Goal: Task Accomplishment & Management: Use online tool/utility

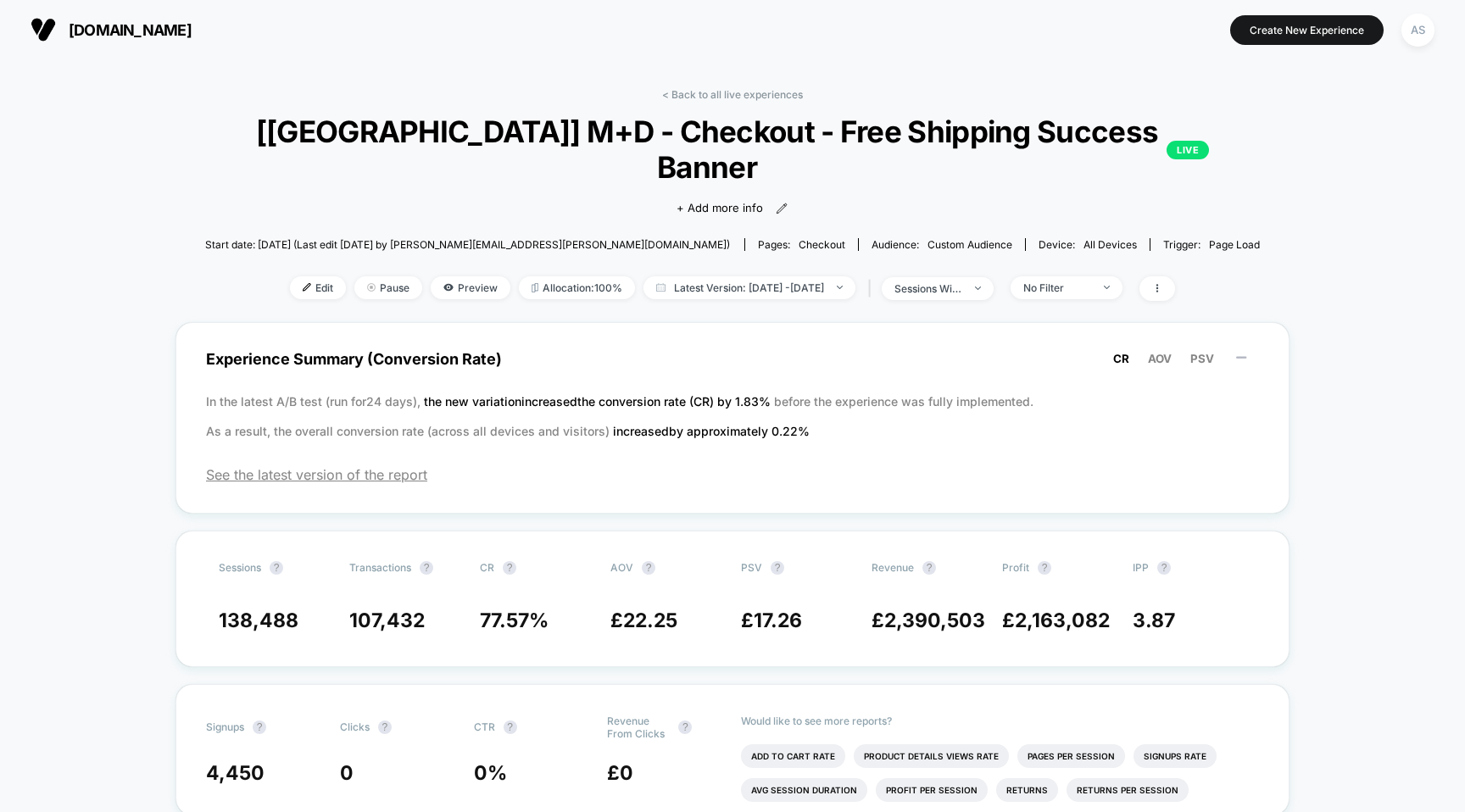
click at [153, 31] on span "[DOMAIN_NAME]" at bounding box center [130, 30] width 123 height 18
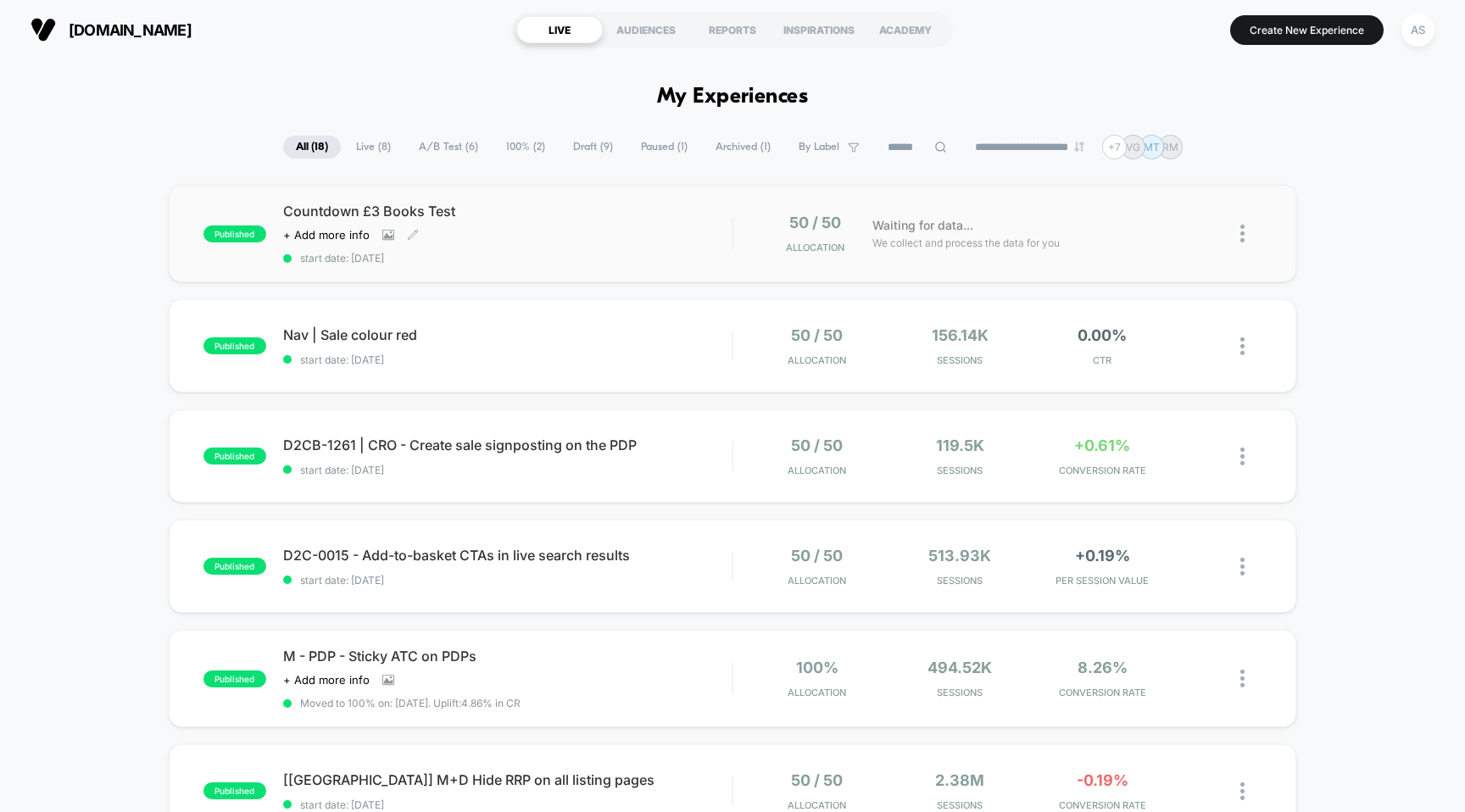
click at [504, 224] on div "Countdown £3 Books Test Click to view images Click to edit experience details +…" at bounding box center [507, 233] width 449 height 62
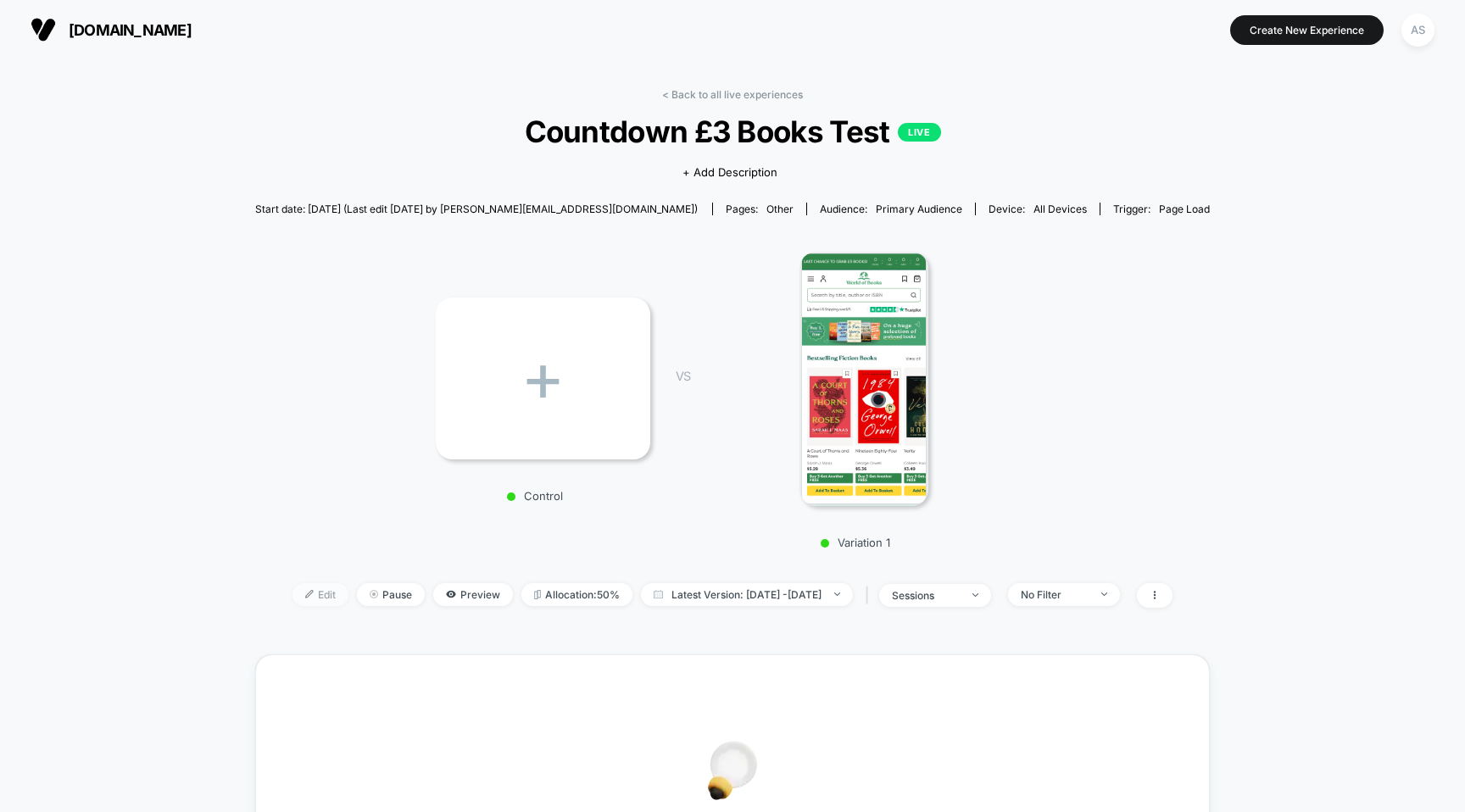
click at [297, 596] on span "Edit" at bounding box center [320, 595] width 56 height 23
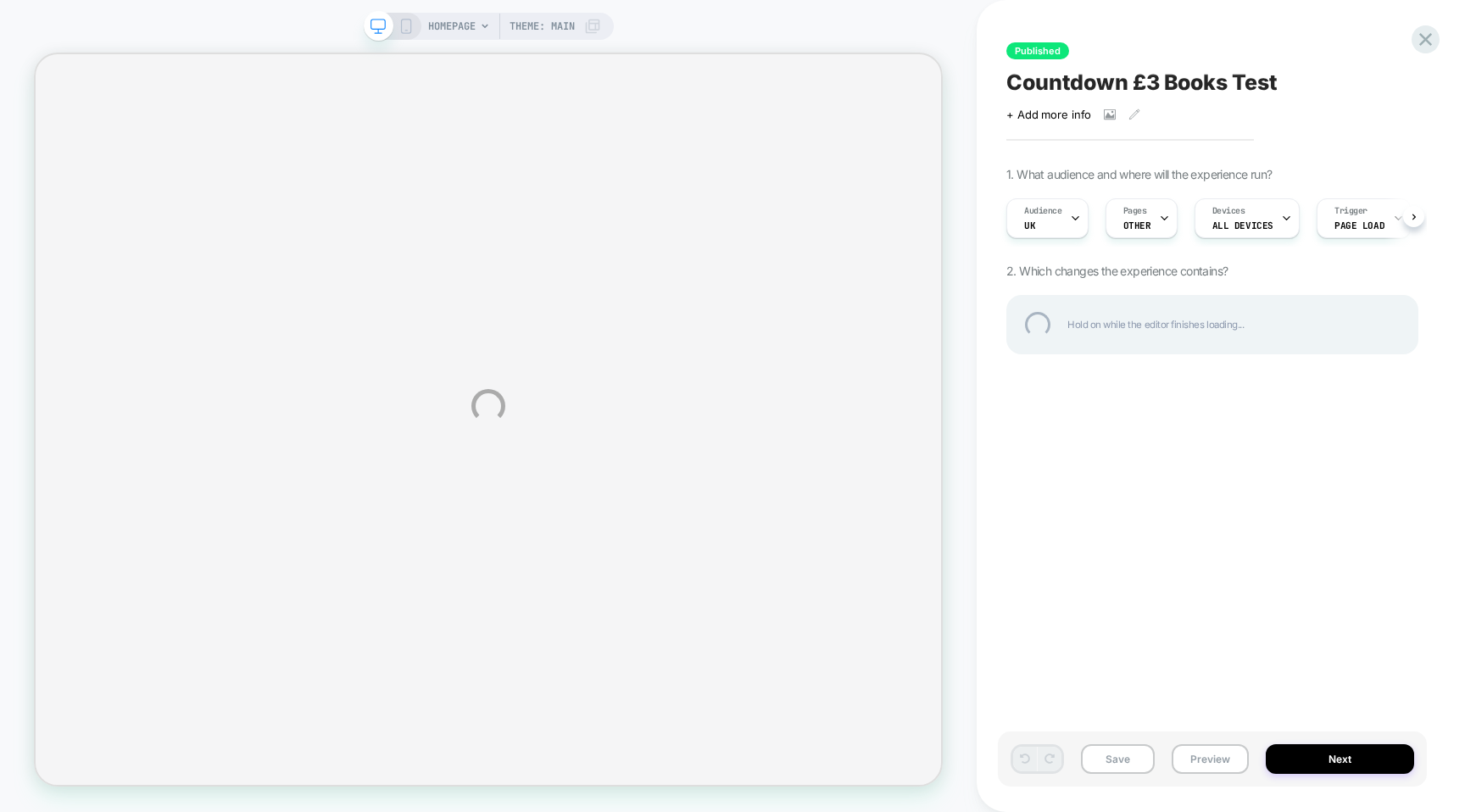
click at [1144, 222] on div "HOMEPAGE Theme: MAIN Published Countdown £3 Books Test Click to view images Cli…" at bounding box center [732, 406] width 1465 height 812
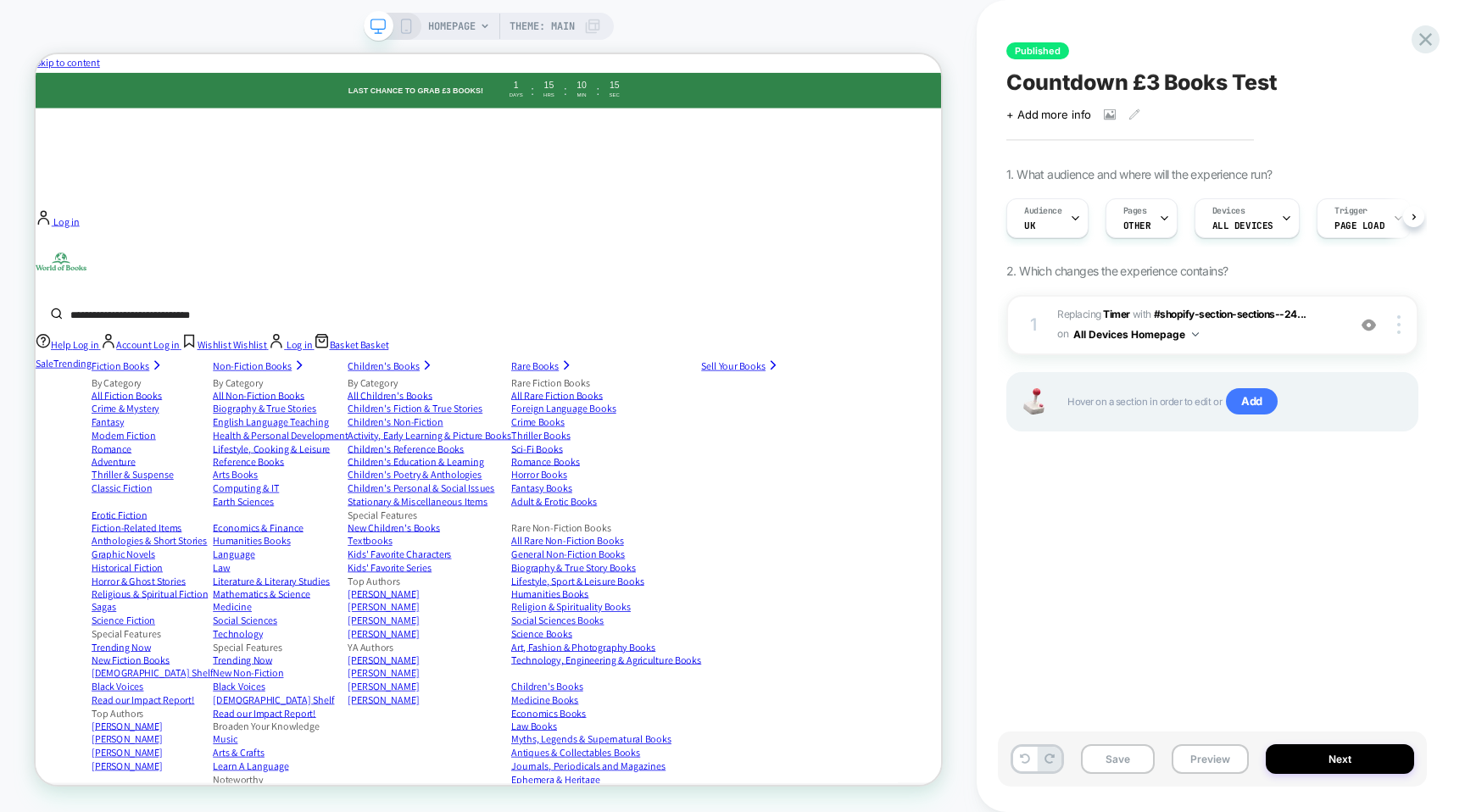
scroll to position [0, 1]
click at [1144, 222] on span "OTHER" at bounding box center [1136, 226] width 28 height 12
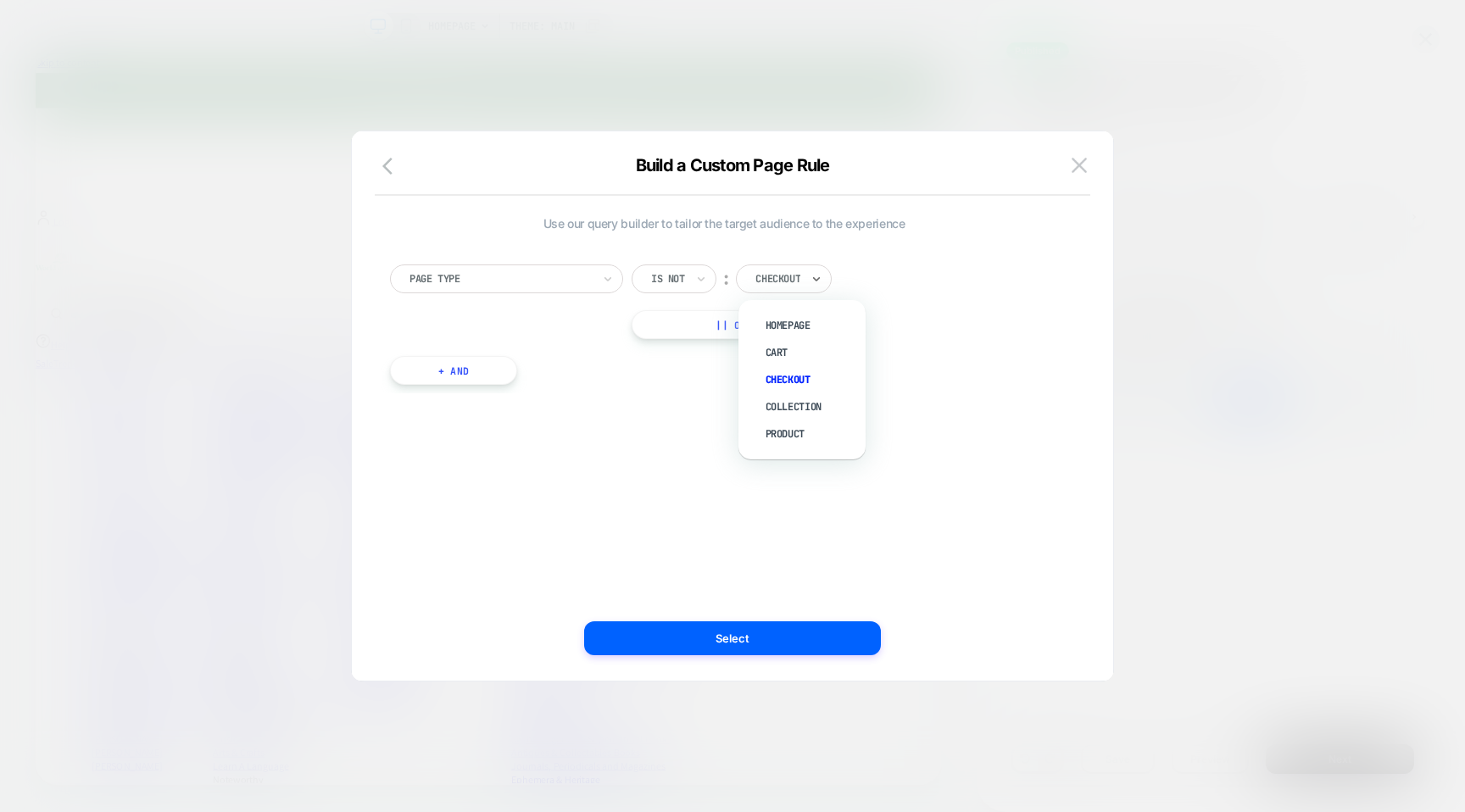
click at [763, 285] on input "text" at bounding box center [759, 279] width 7 height 15
click at [395, 162] on icon "button" at bounding box center [393, 166] width 20 height 20
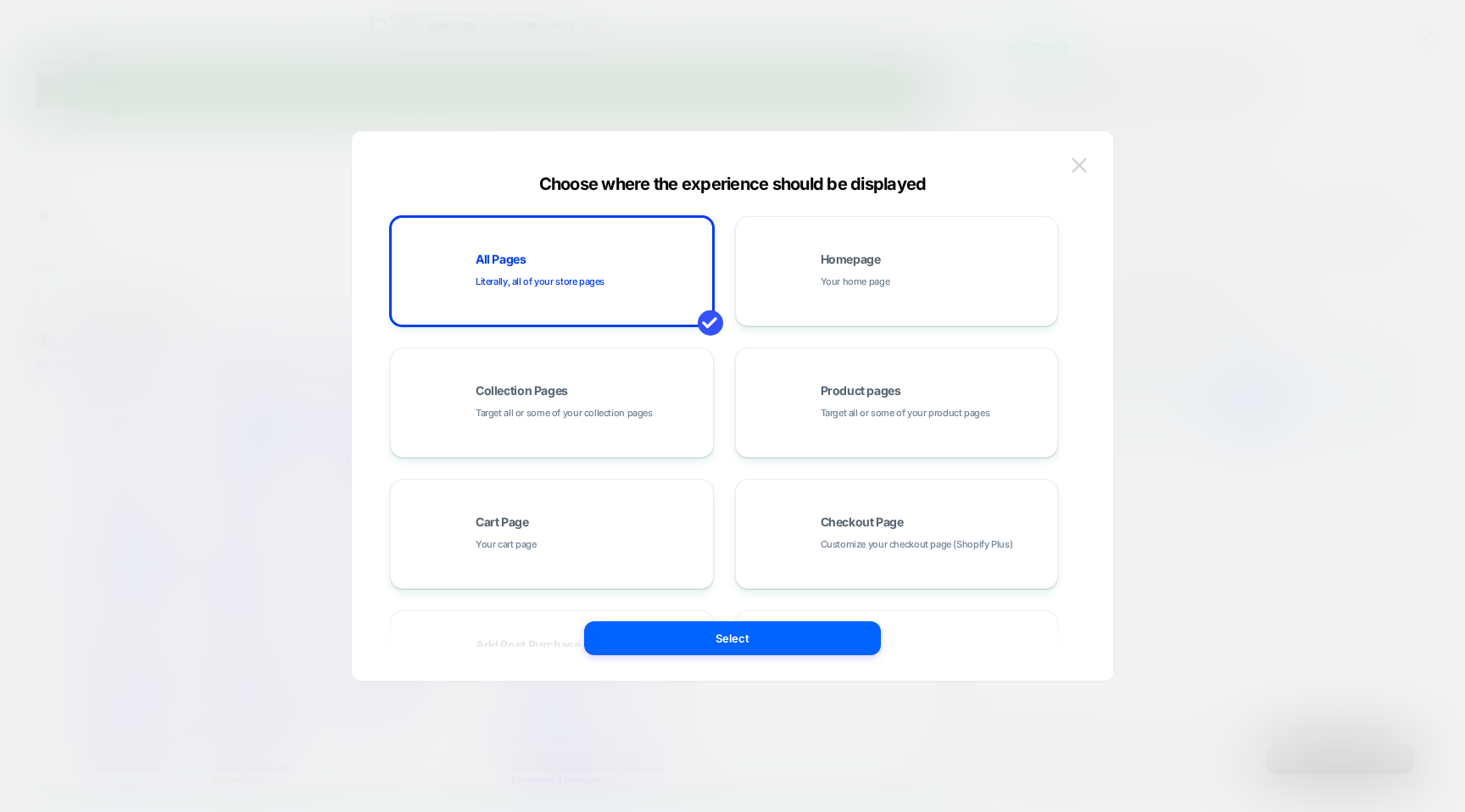
click at [1081, 162] on img at bounding box center [1080, 164] width 15 height 14
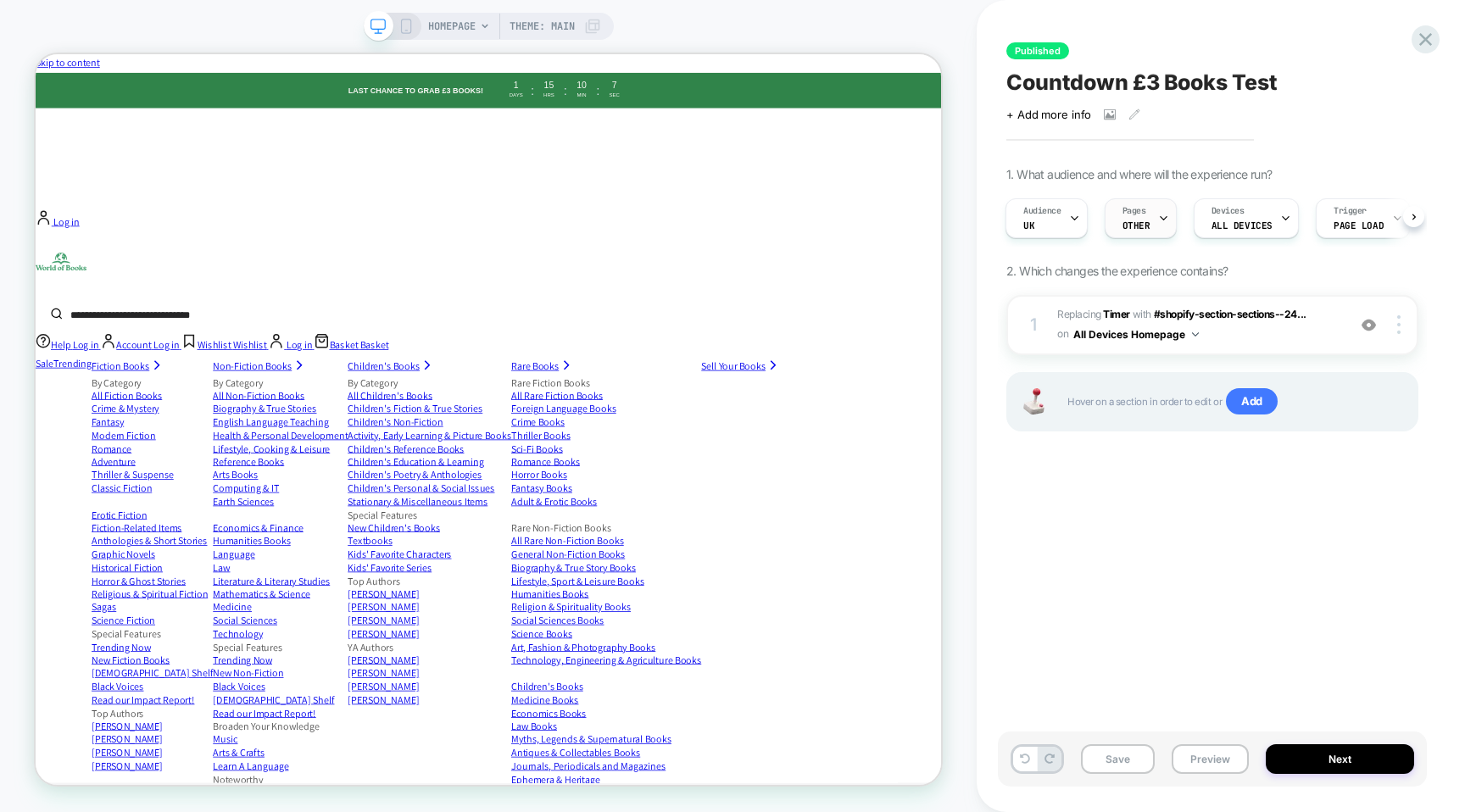
click at [1145, 224] on span "OTHER" at bounding box center [1136, 226] width 28 height 12
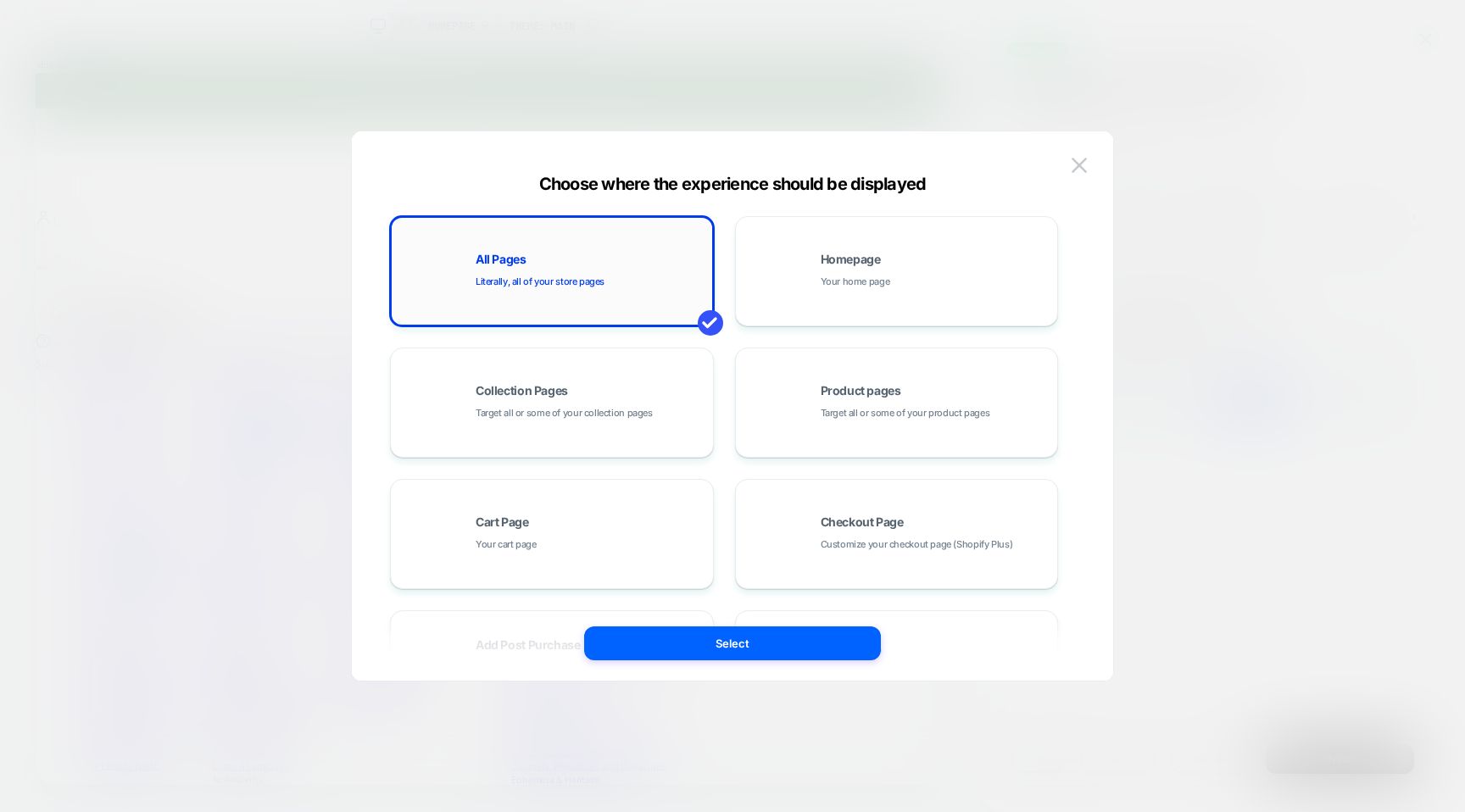
click at [550, 260] on div "All Pages Literally, all of your store pages" at bounding box center [590, 272] width 229 height 37
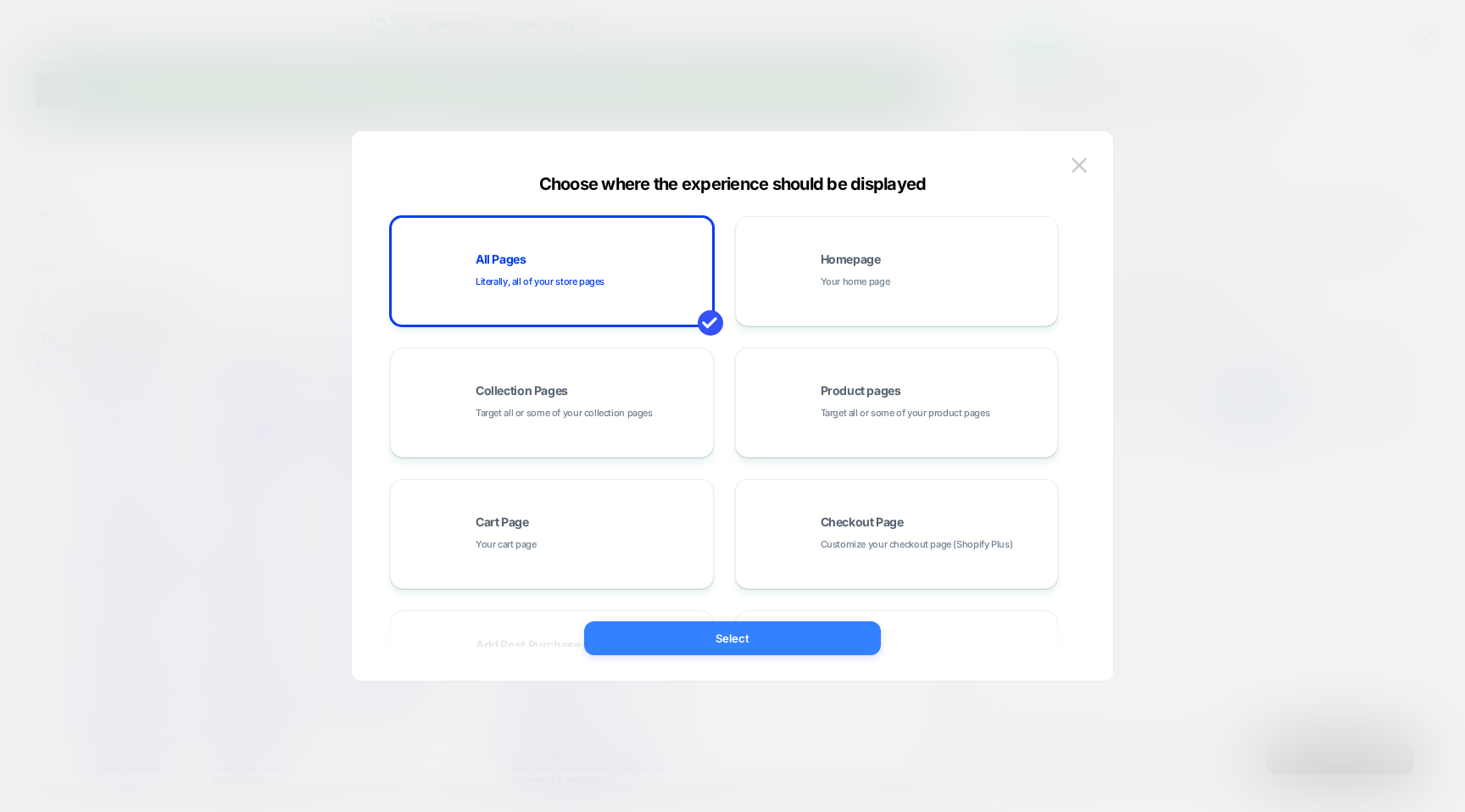
click at [769, 642] on button "Select" at bounding box center [733, 638] width 297 height 34
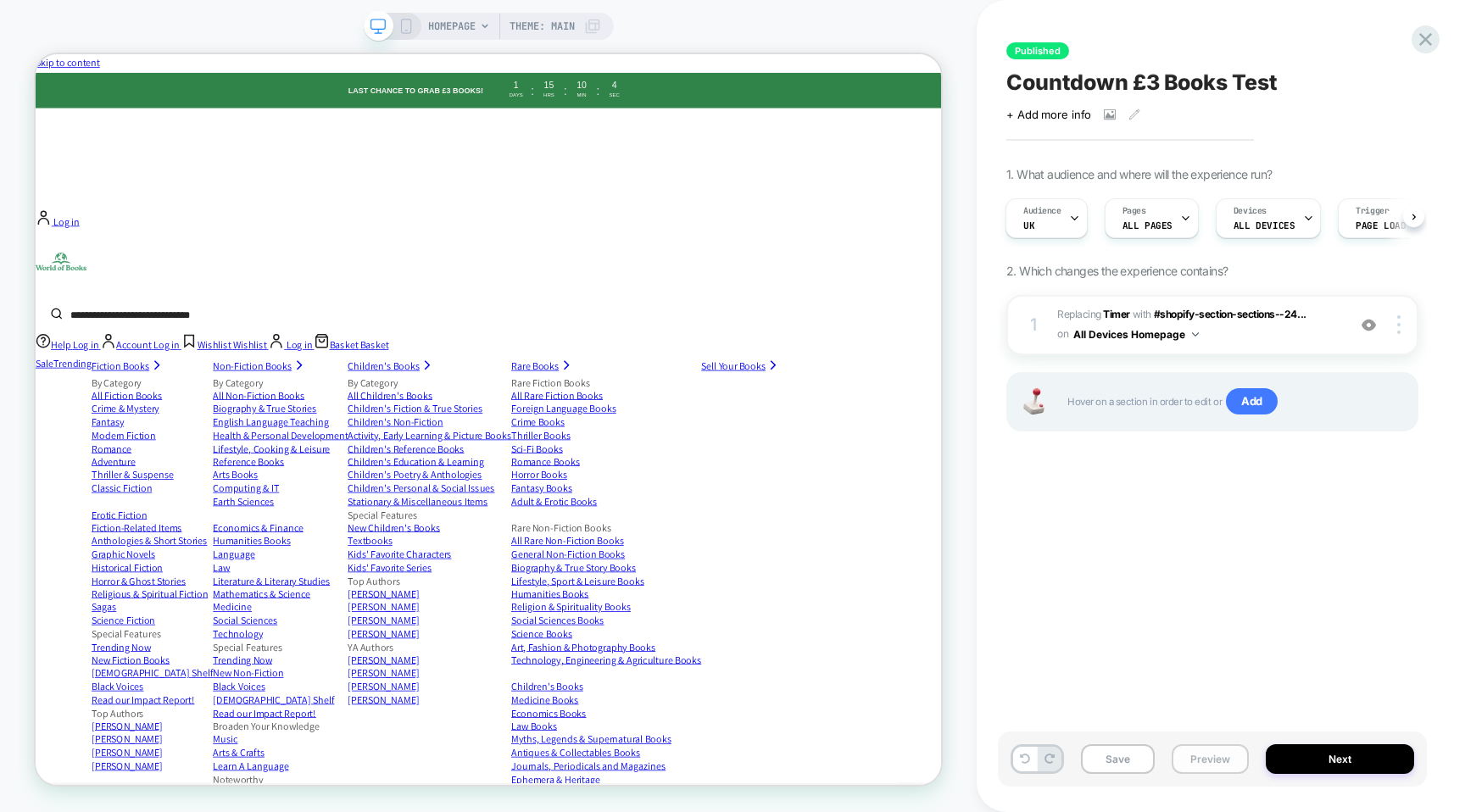
click at [1204, 763] on button "Preview" at bounding box center [1210, 759] width 78 height 30
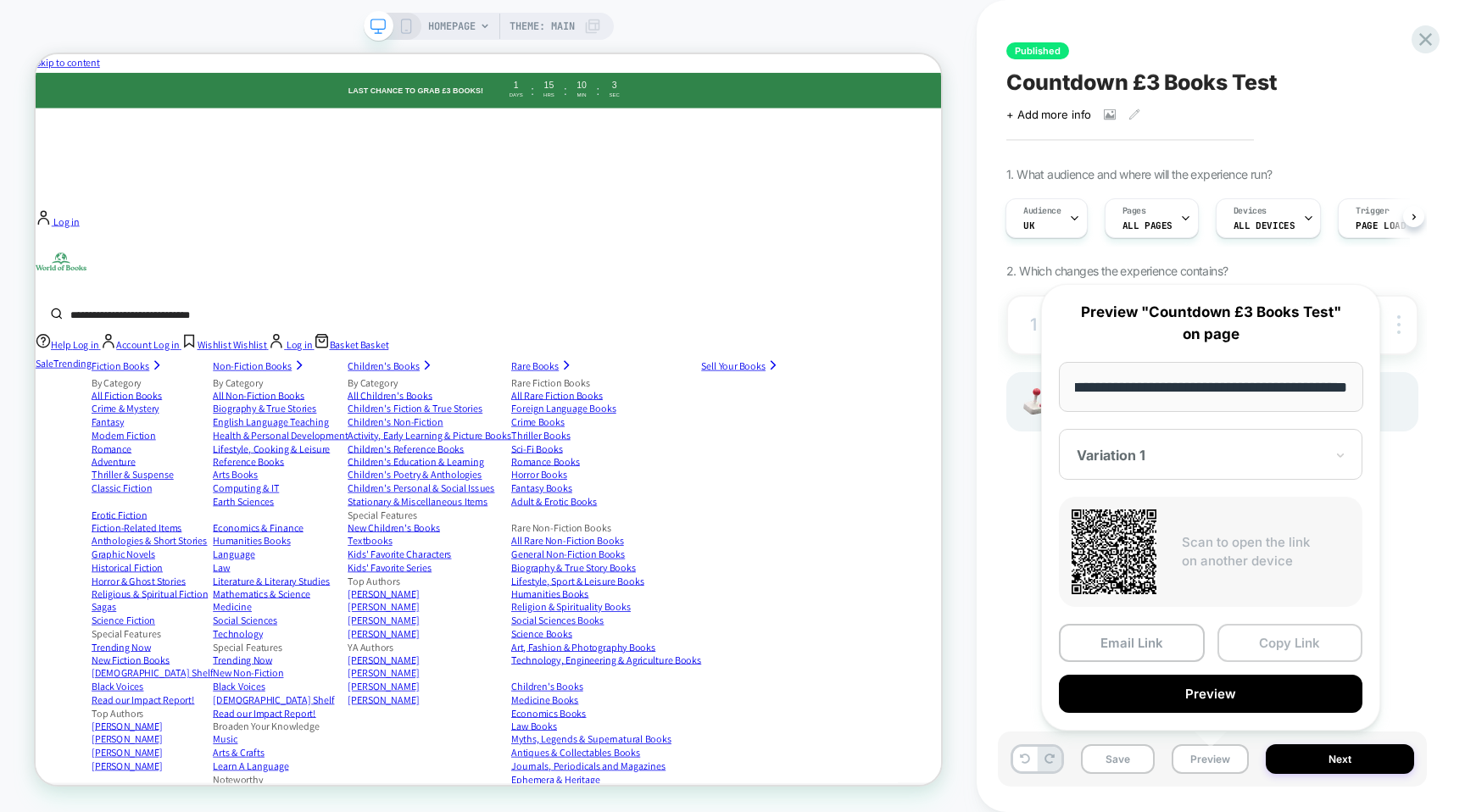
scroll to position [0, 0]
click at [1284, 642] on button "Copy Link" at bounding box center [1290, 642] width 146 height 38
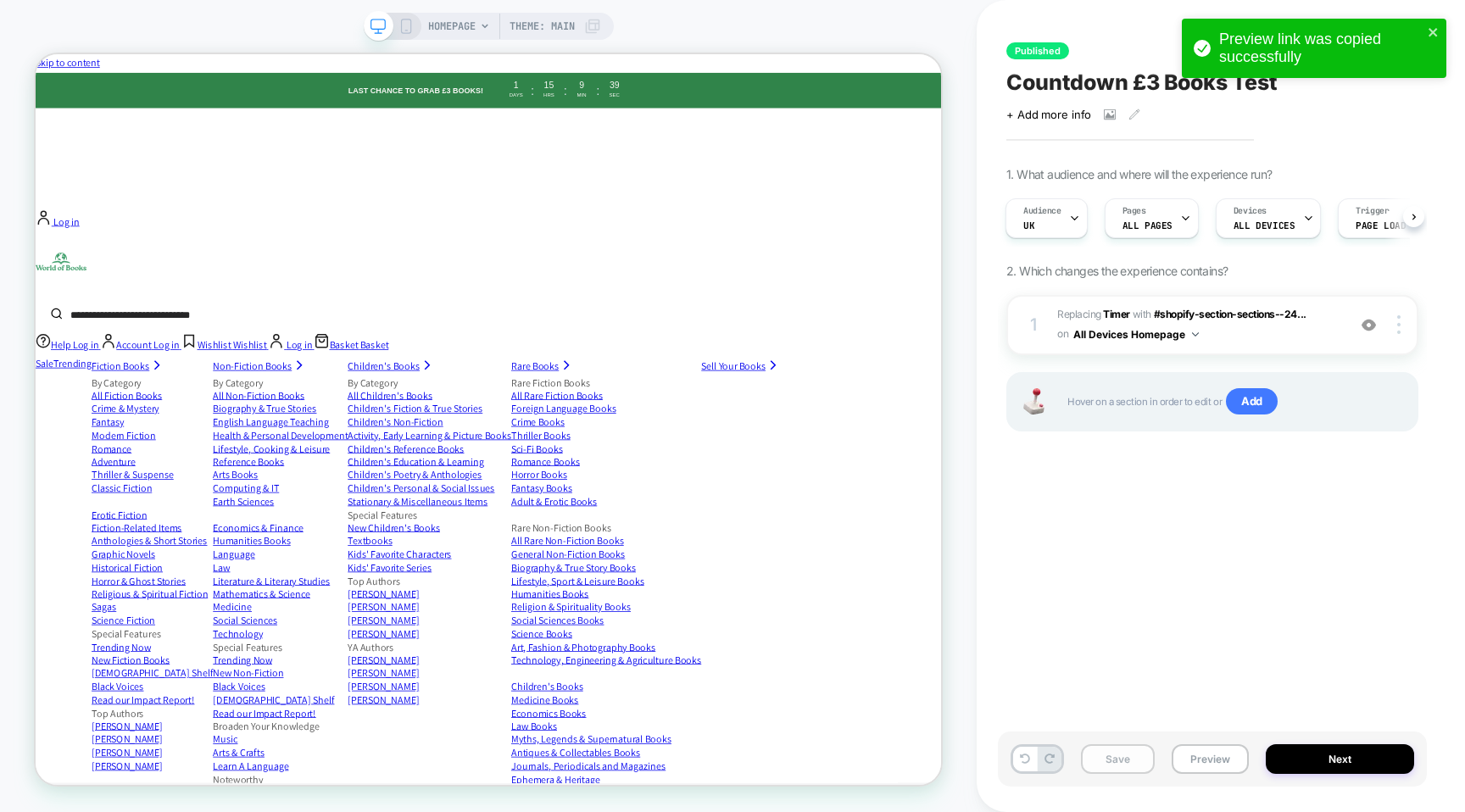
click at [1126, 760] on button "Save" at bounding box center [1118, 759] width 74 height 30
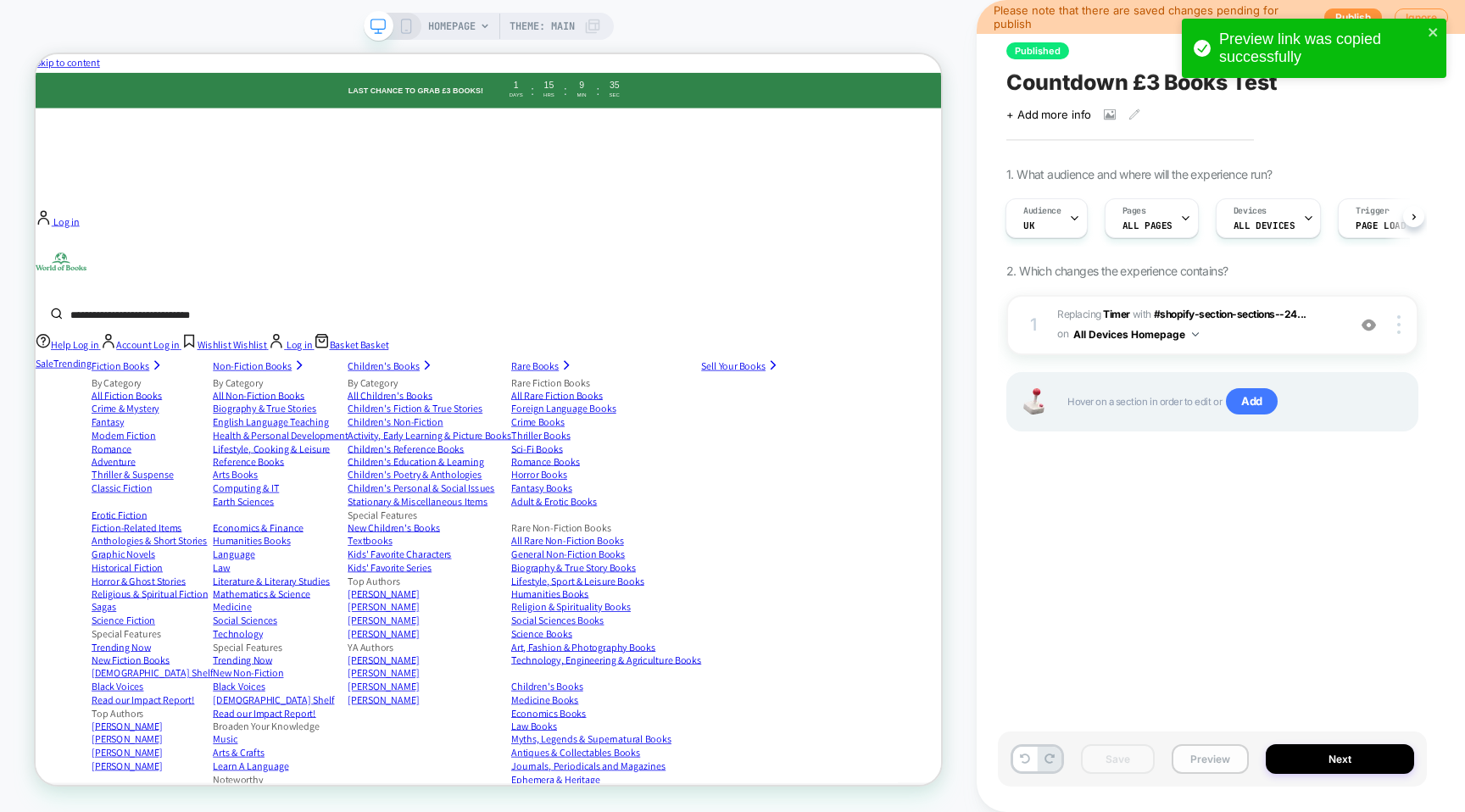
click at [1205, 770] on button "Preview" at bounding box center [1210, 759] width 78 height 30
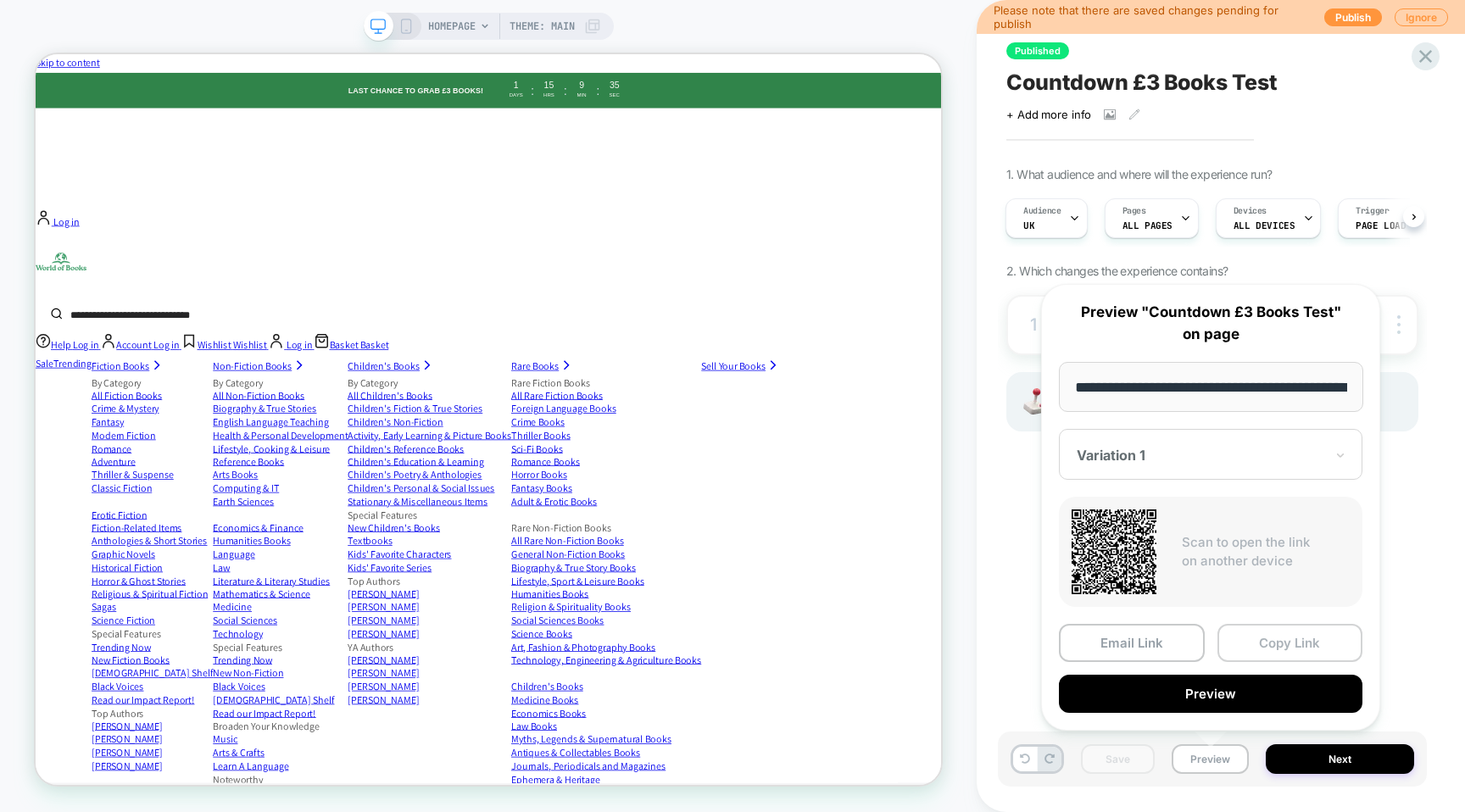
click at [1273, 636] on button "Copy Link" at bounding box center [1290, 642] width 146 height 38
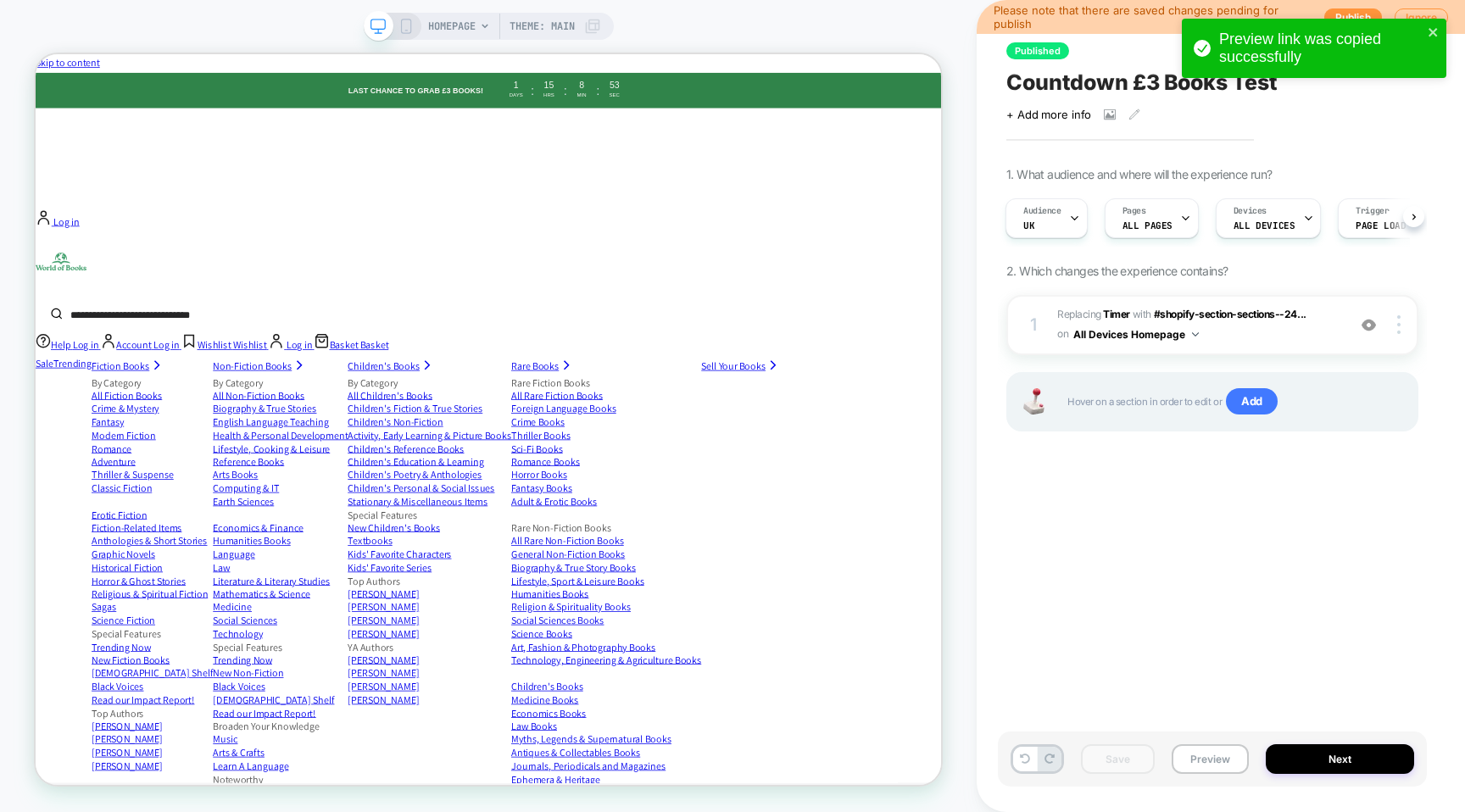
click at [1119, 527] on div "Published Countdown £3 Books Test Click to view images Click to edit experience…" at bounding box center [1212, 406] width 429 height 778
click at [1166, 210] on div "Pages ALL PAGES" at bounding box center [1148, 218] width 84 height 38
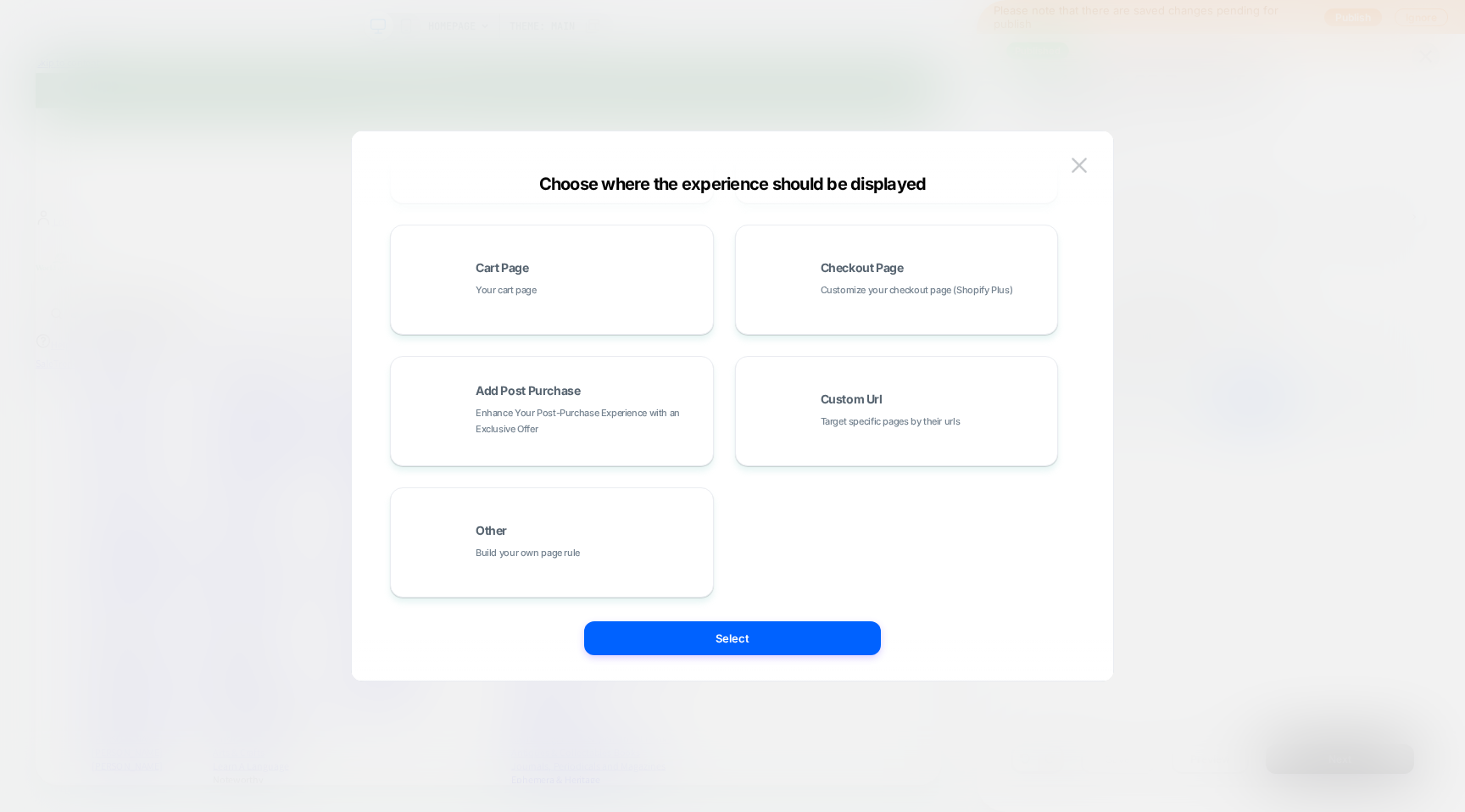
scroll to position [256, 0]
click at [683, 528] on div "Other Build your own page rule" at bounding box center [590, 541] width 229 height 37
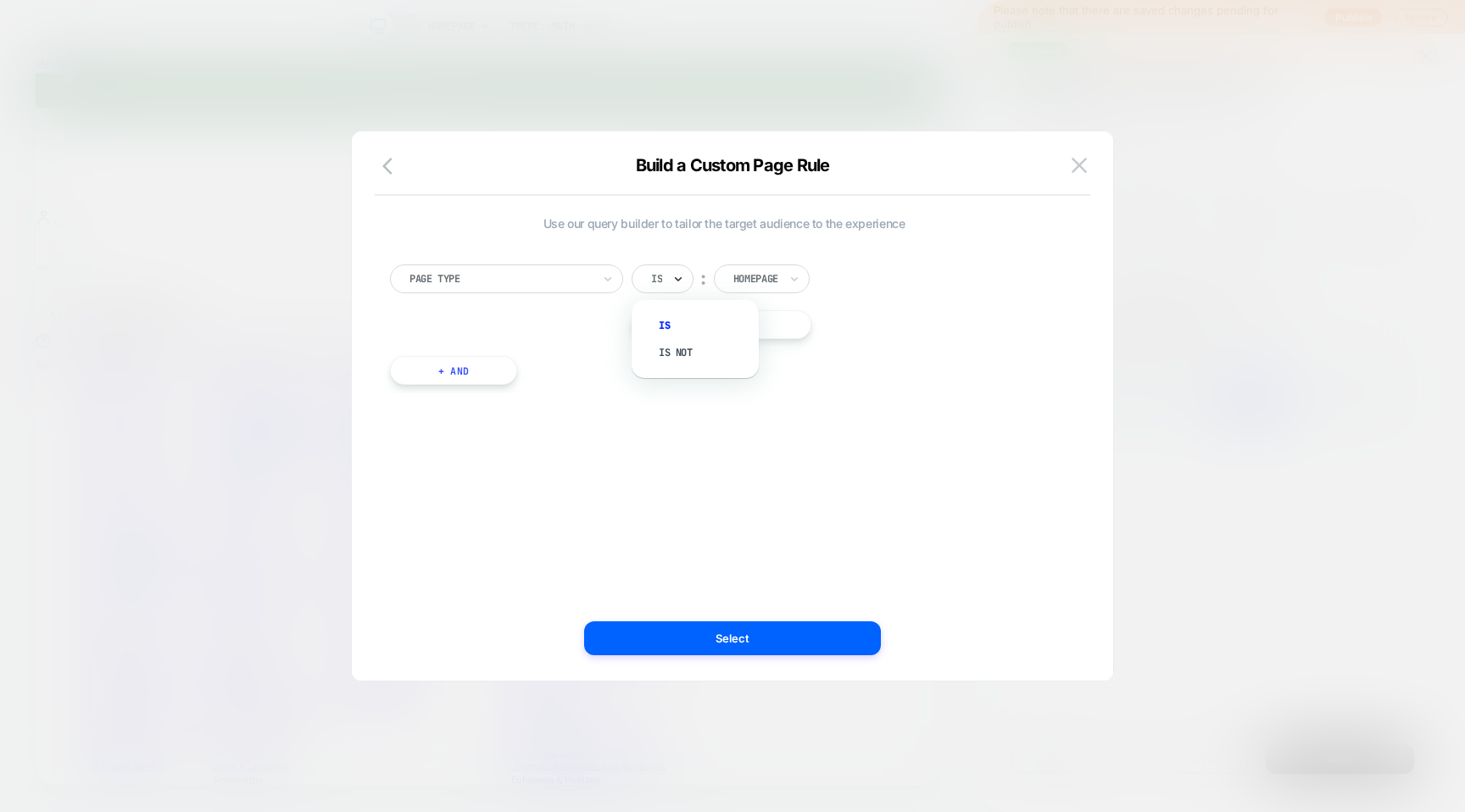
click at [678, 273] on icon at bounding box center [678, 279] width 12 height 17
click at [679, 349] on div "Is not" at bounding box center [703, 353] width 110 height 27
click at [774, 284] on div at bounding box center [778, 279] width 45 height 15
click at [790, 378] on div "Checkout" at bounding box center [810, 380] width 110 height 27
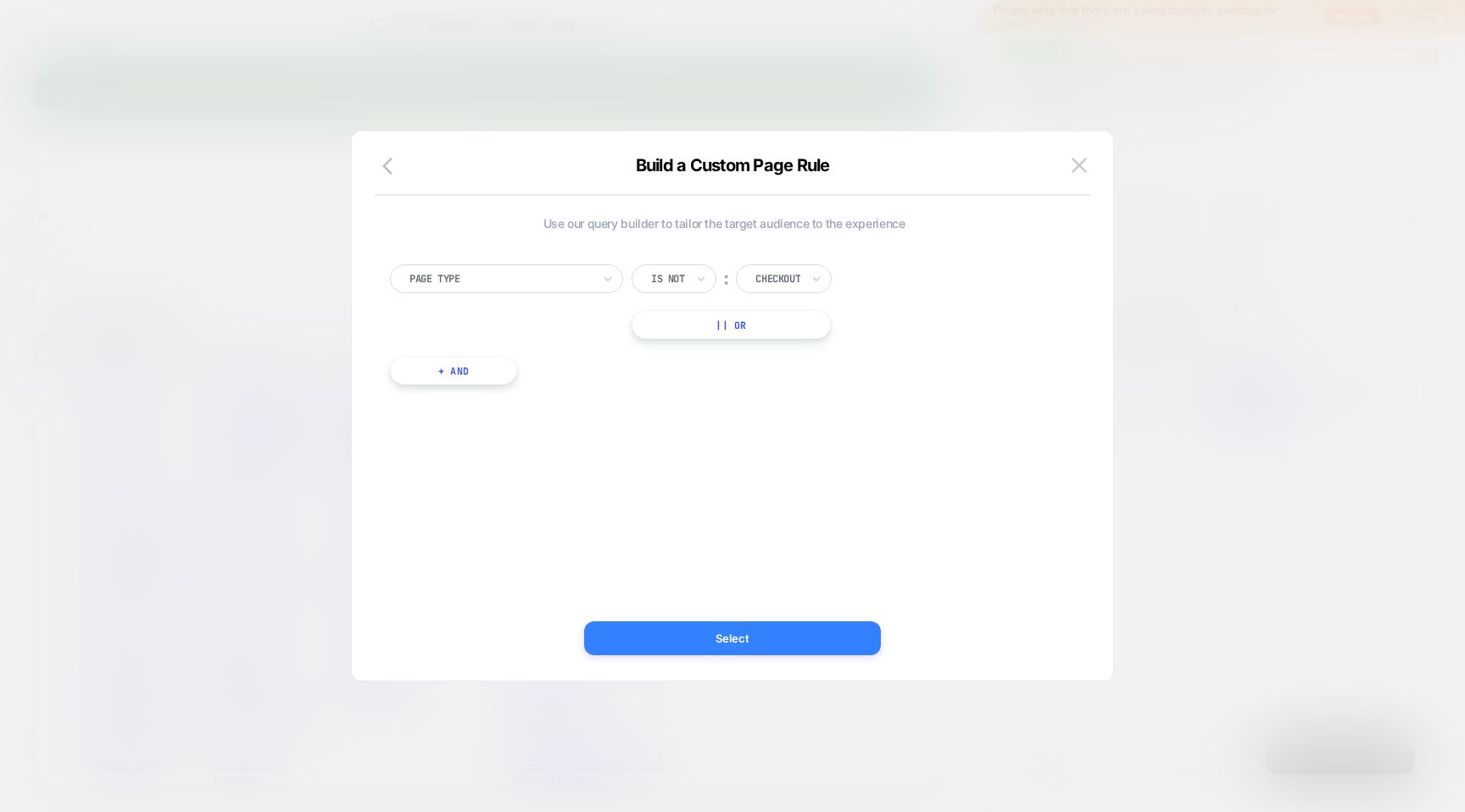
click at [773, 626] on button "Select" at bounding box center [733, 638] width 297 height 34
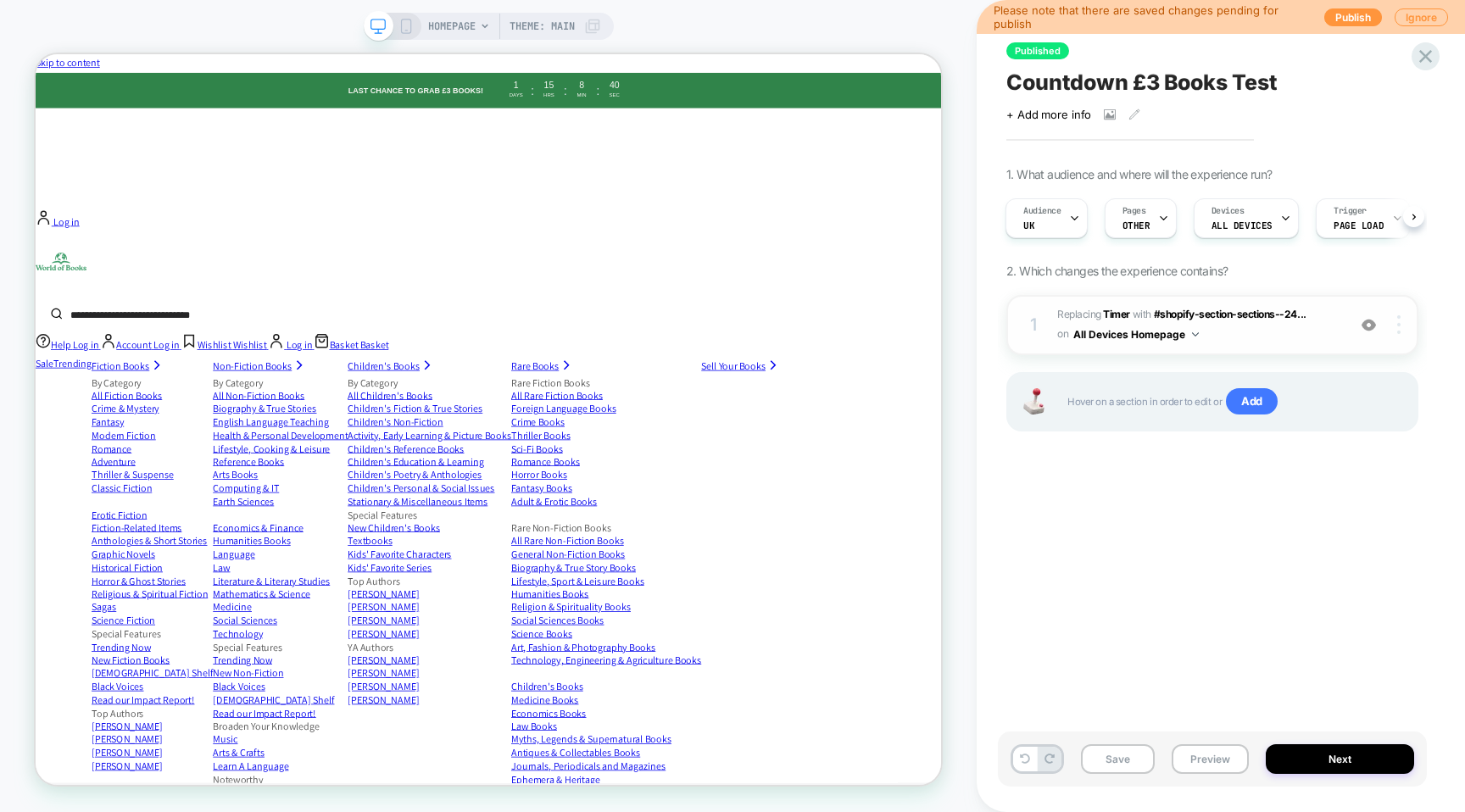
click at [1403, 327] on div at bounding box center [1402, 325] width 32 height 19
click at [1175, 504] on div "Published Countdown £3 Books Test Click to view images Click to edit experience…" at bounding box center [1212, 406] width 429 height 778
click at [1194, 334] on img at bounding box center [1196, 334] width 7 height 4
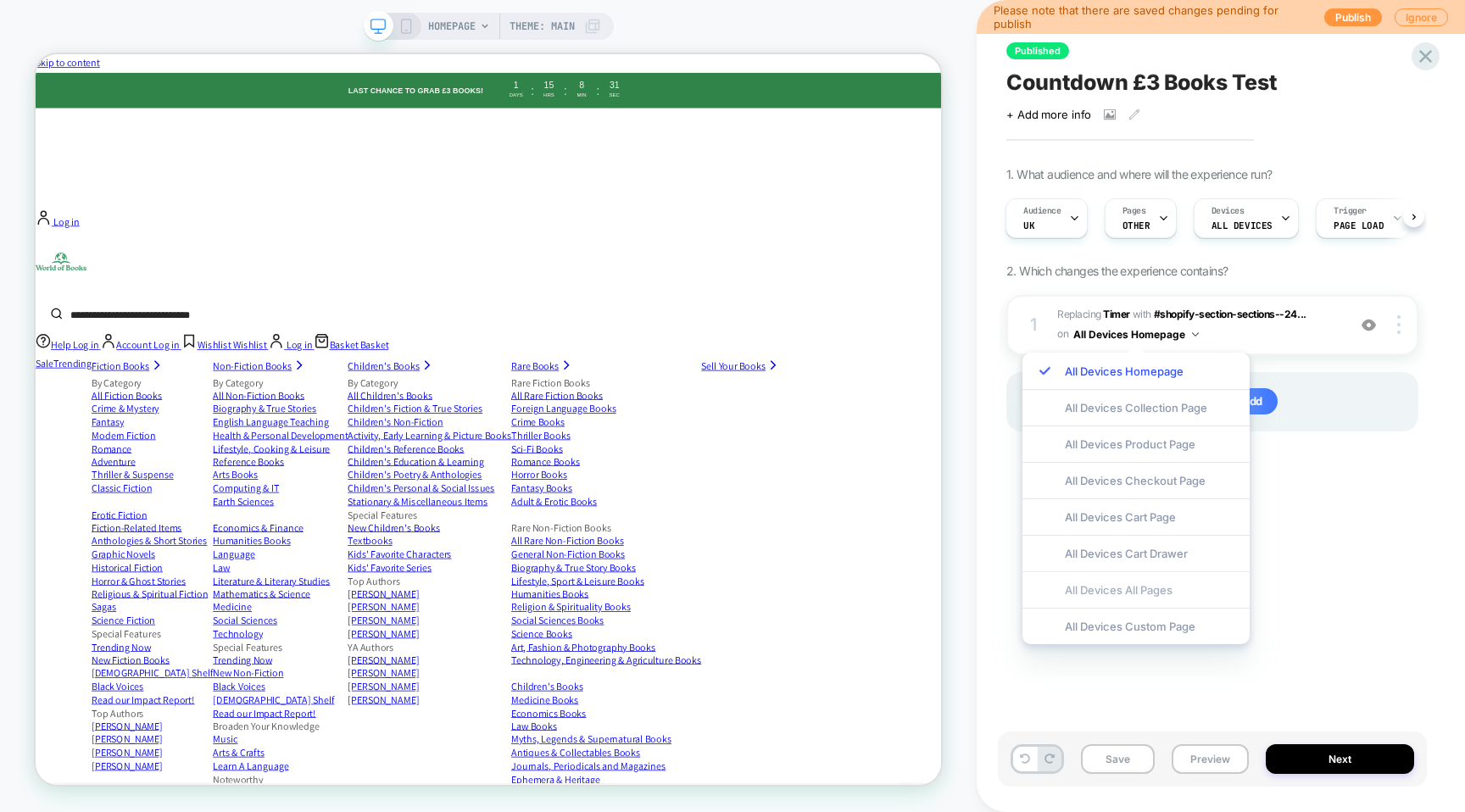
click at [1152, 595] on div "All Devices All Pages" at bounding box center [1136, 590] width 228 height 37
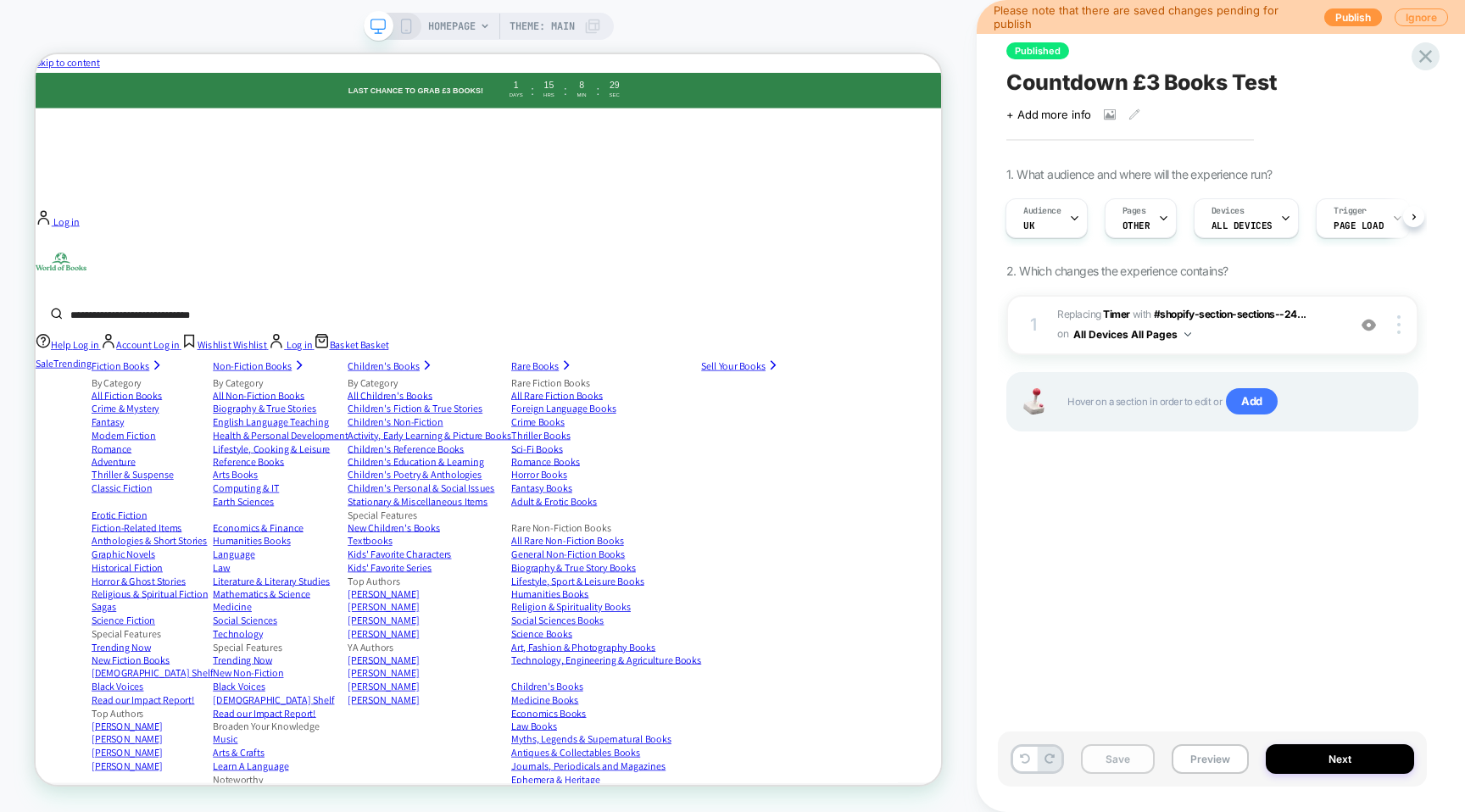
click at [1125, 760] on button "Save" at bounding box center [1118, 759] width 74 height 30
click at [1210, 755] on button "Preview" at bounding box center [1210, 759] width 78 height 30
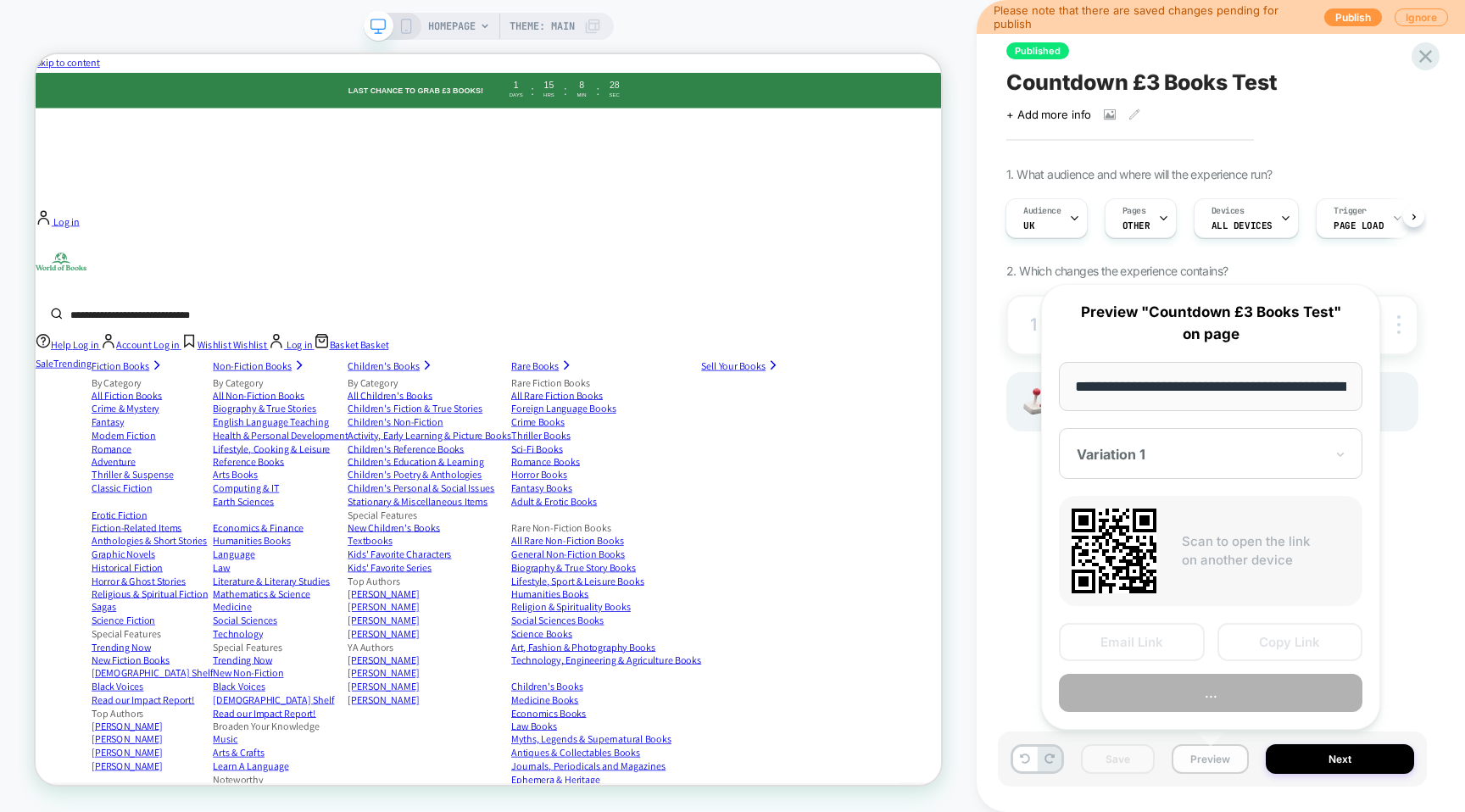
scroll to position [0, 78]
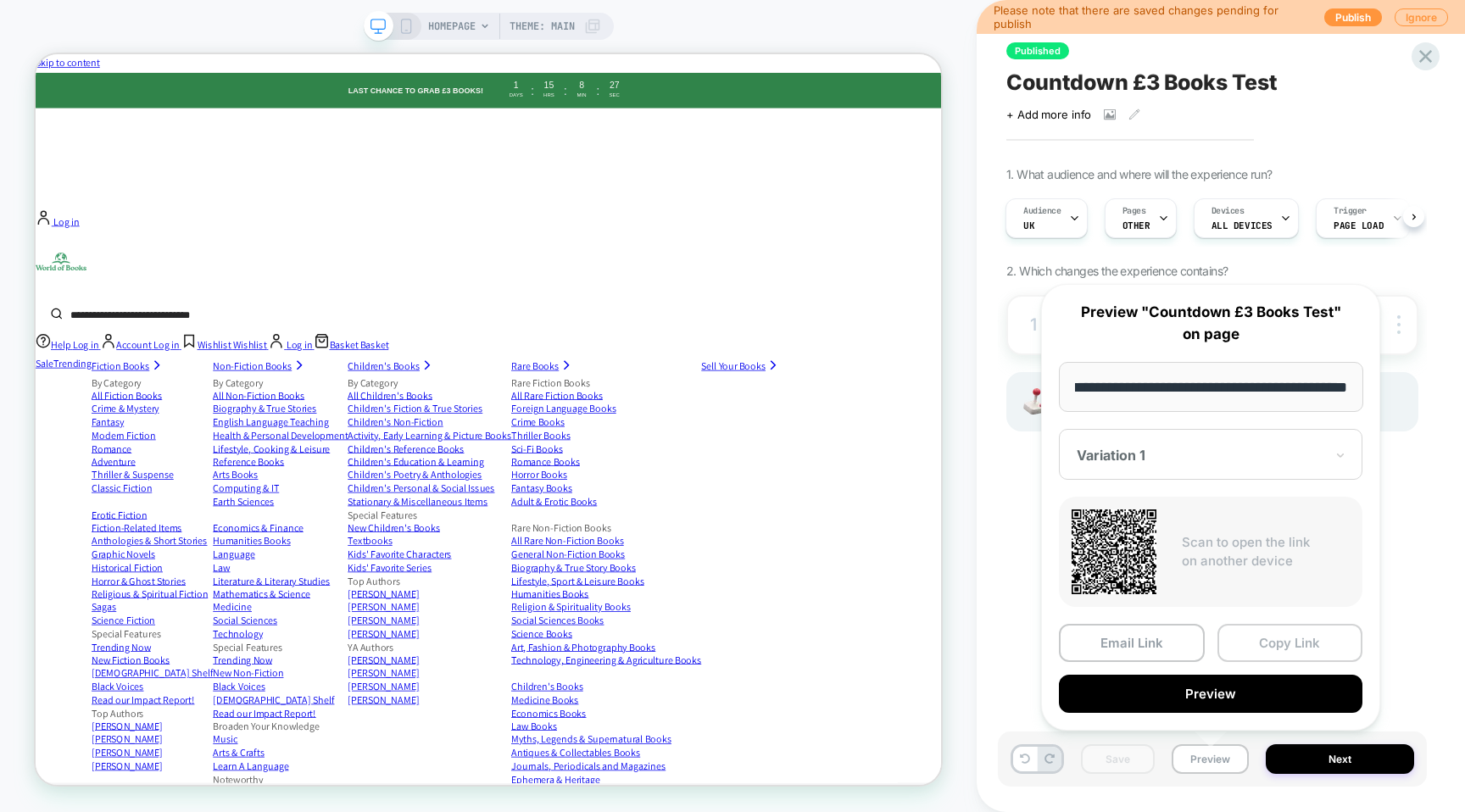
click at [1278, 640] on button "Copy Link" at bounding box center [1290, 642] width 146 height 38
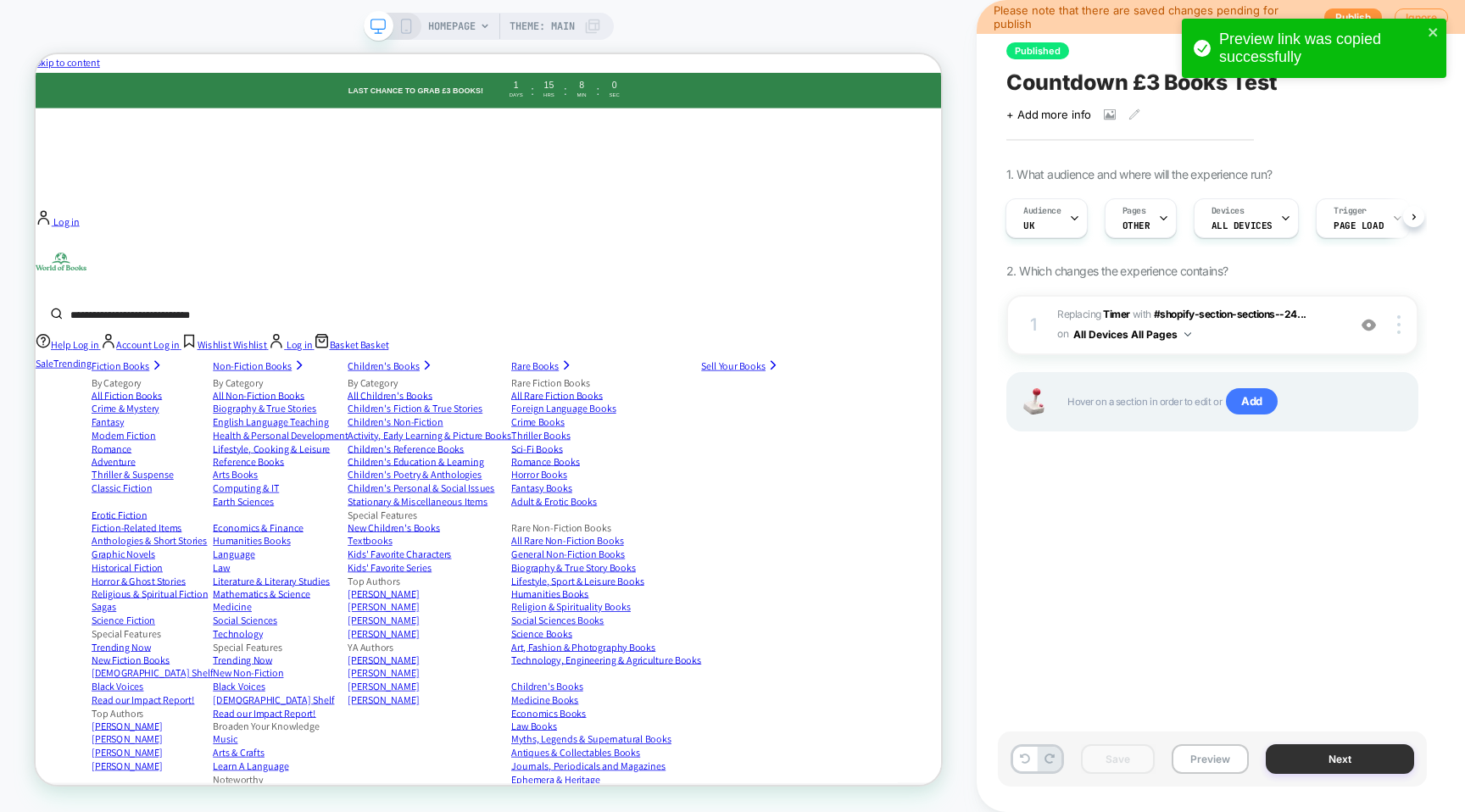
click at [1331, 763] on button "Next" at bounding box center [1341, 759] width 148 height 30
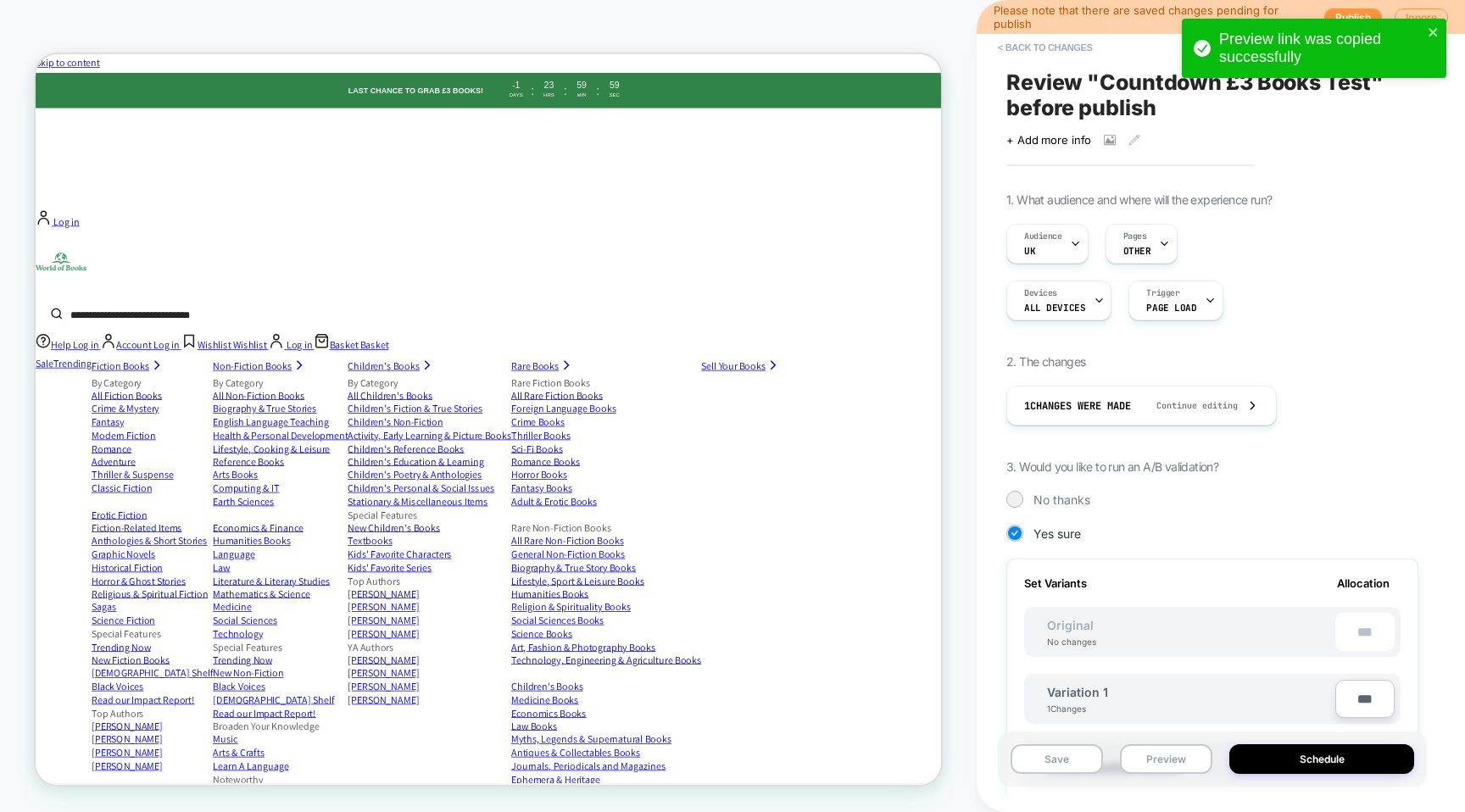
click at [1325, 756] on button "Schedule" at bounding box center [1322, 759] width 185 height 30
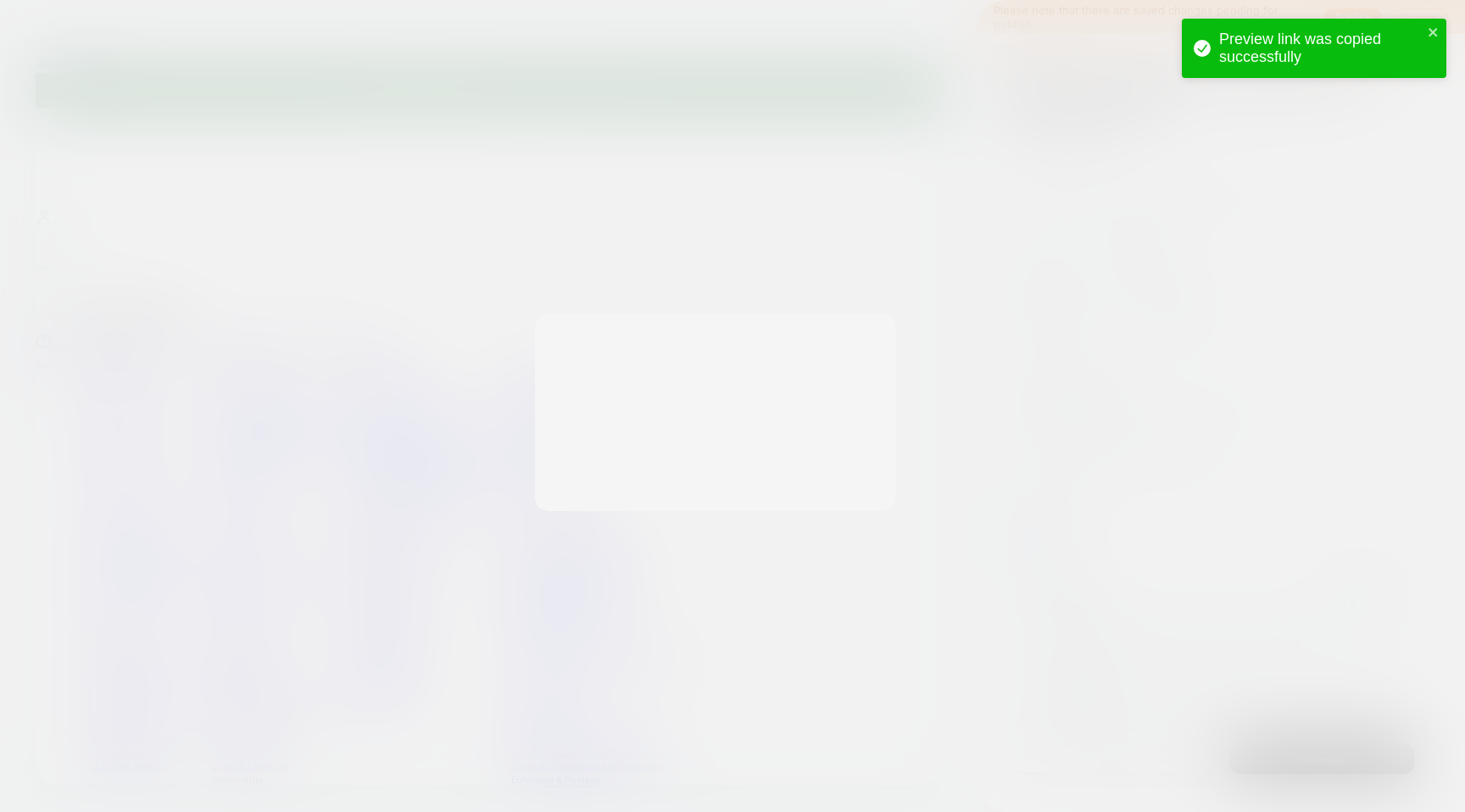
scroll to position [0, 2]
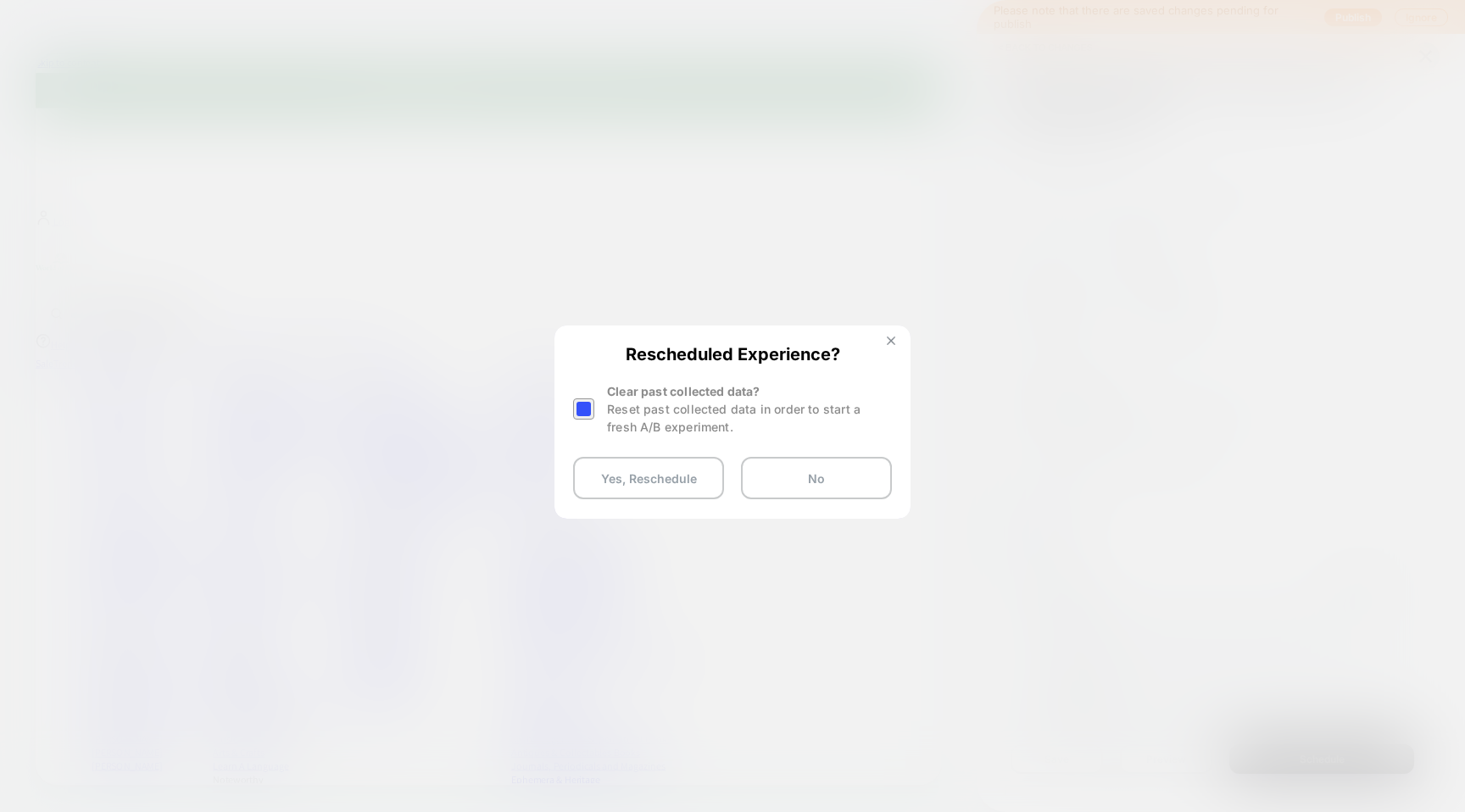
click at [891, 340] on img at bounding box center [891, 341] width 9 height 9
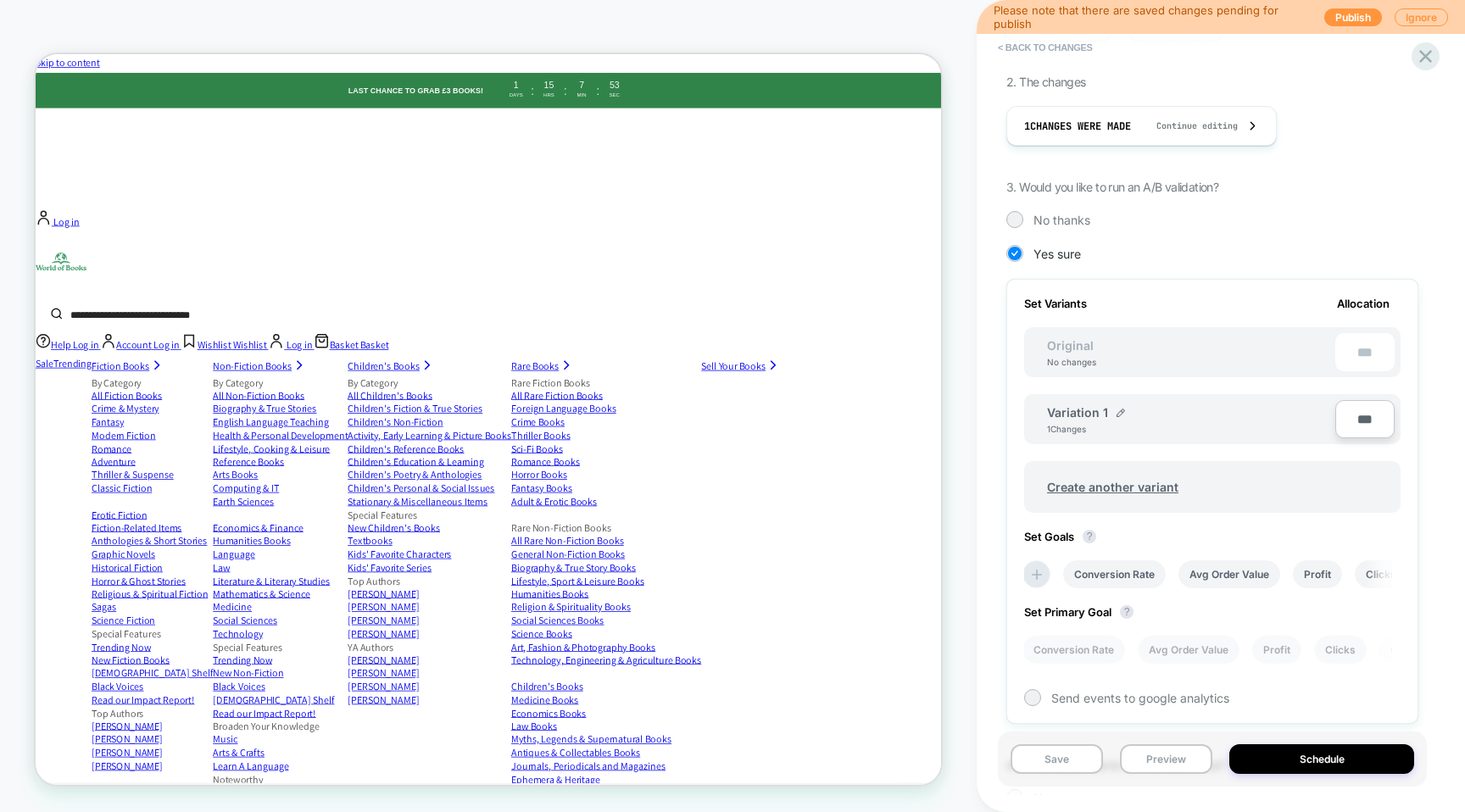
scroll to position [338, 0]
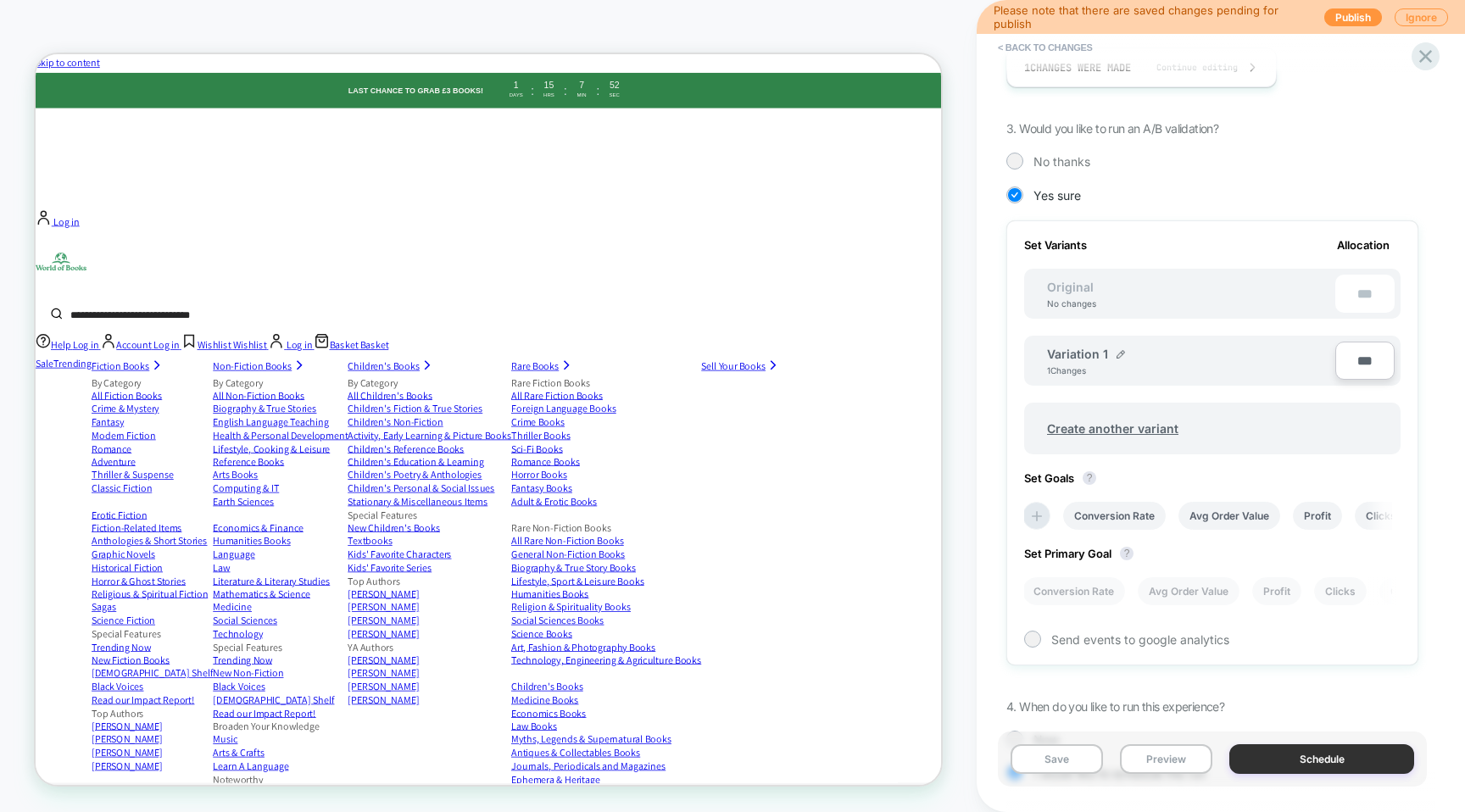
click at [1281, 765] on button "Schedule" at bounding box center [1322, 759] width 185 height 30
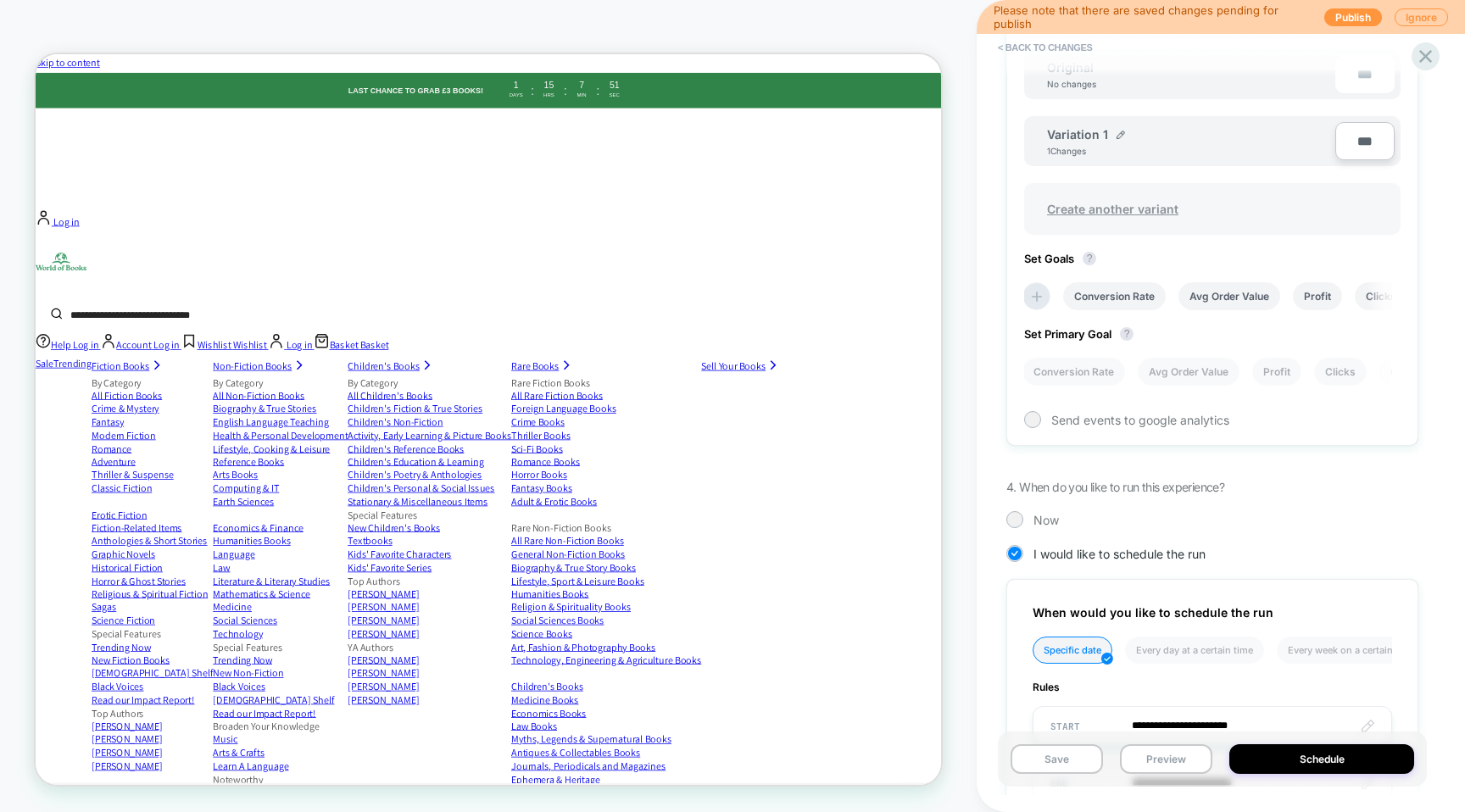
scroll to position [750, 0]
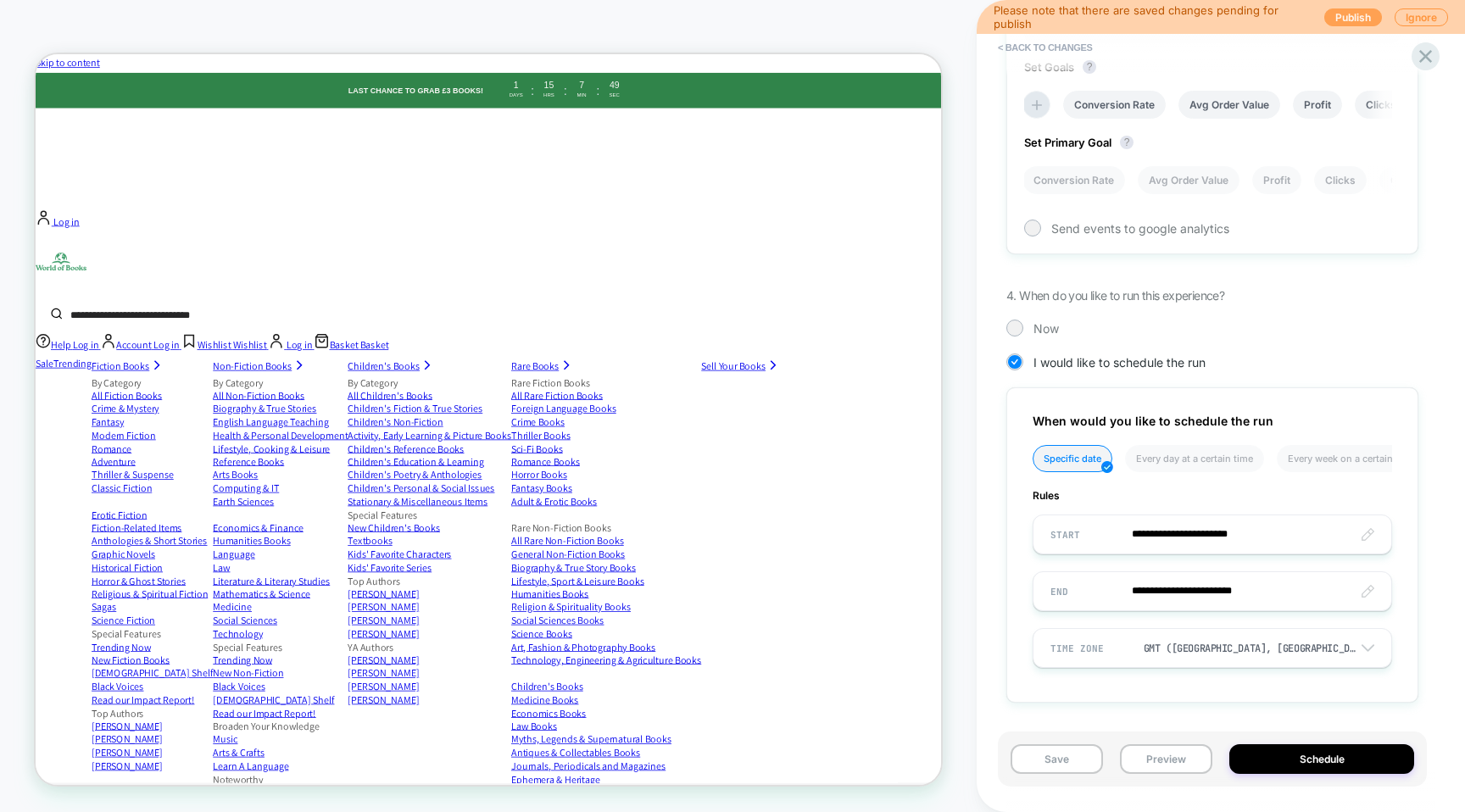
click at [1370, 23] on button "Publish" at bounding box center [1353, 17] width 58 height 18
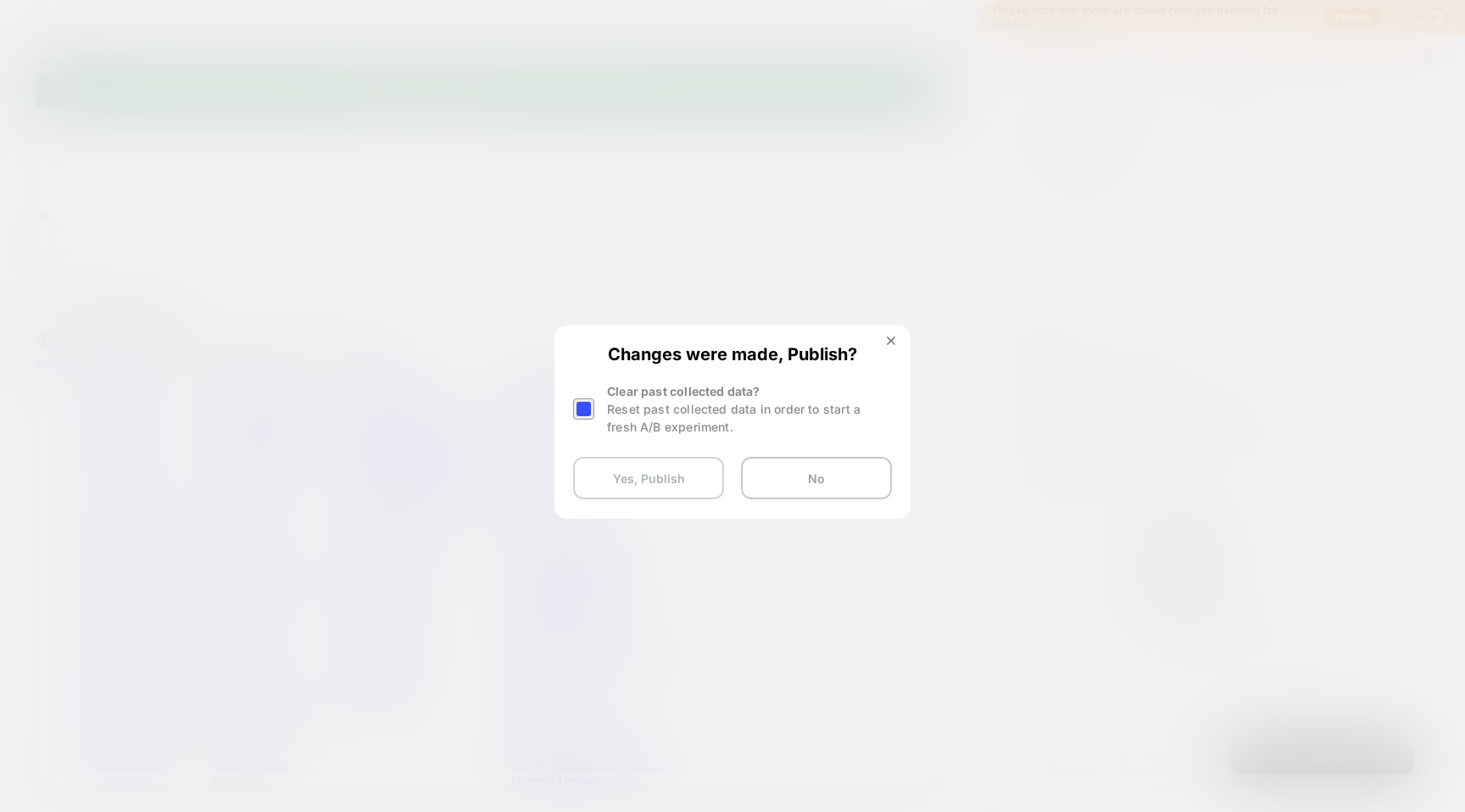
click at [676, 488] on button "Yes, Publish" at bounding box center [649, 478] width 151 height 43
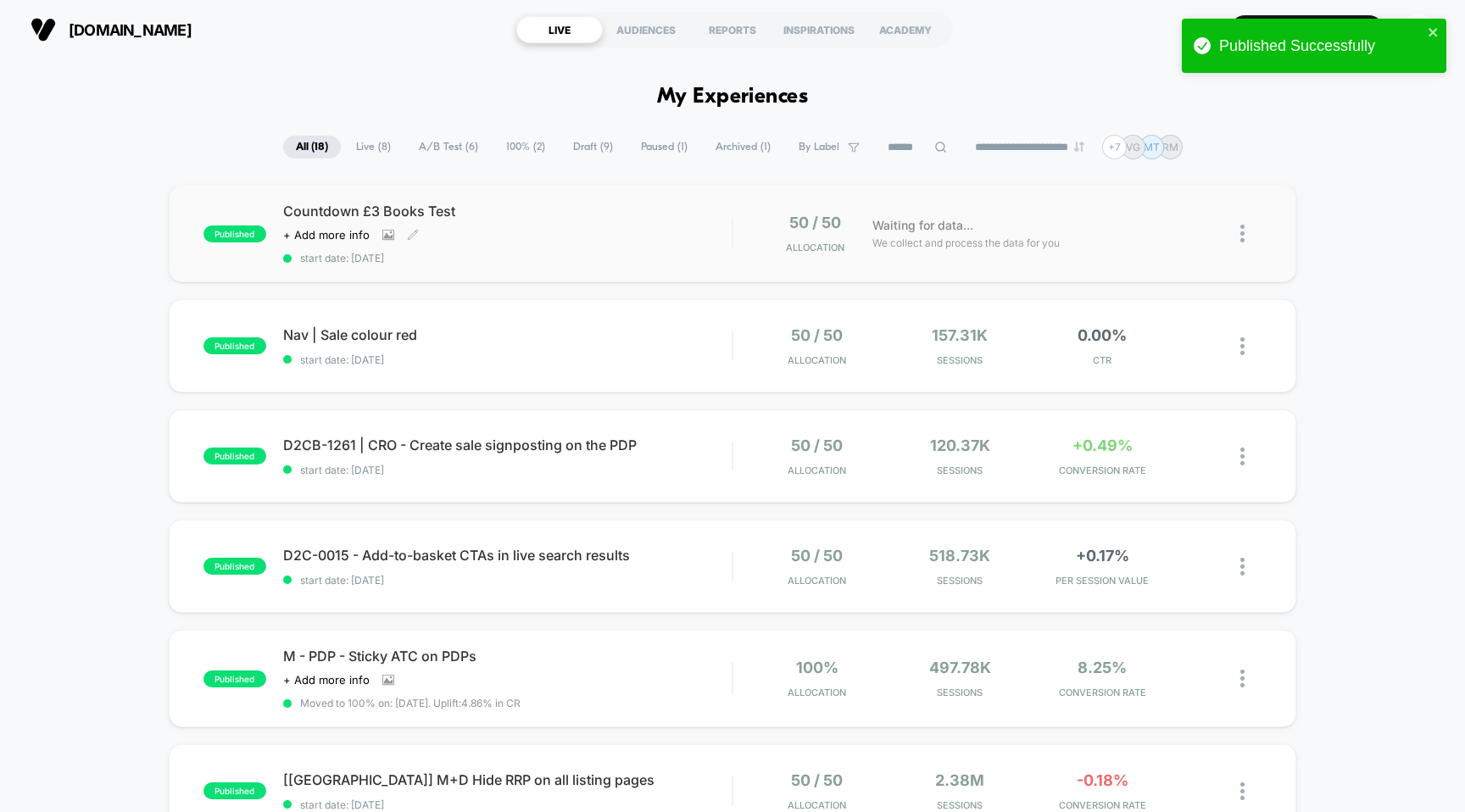
click at [672, 216] on span "Countdown £3 Books Test" at bounding box center [507, 211] width 449 height 17
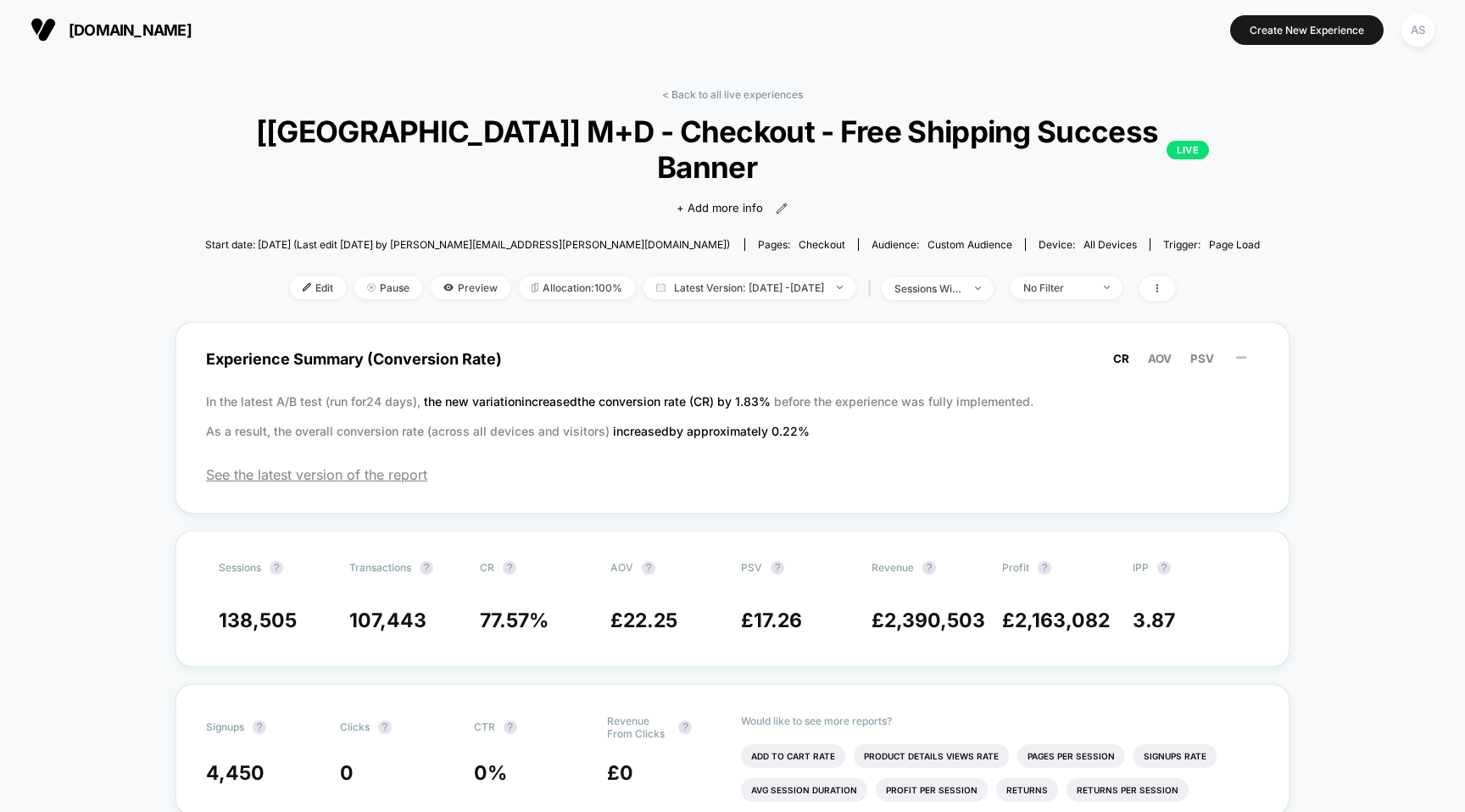
click at [192, 31] on span "[DOMAIN_NAME]" at bounding box center [130, 30] width 123 height 18
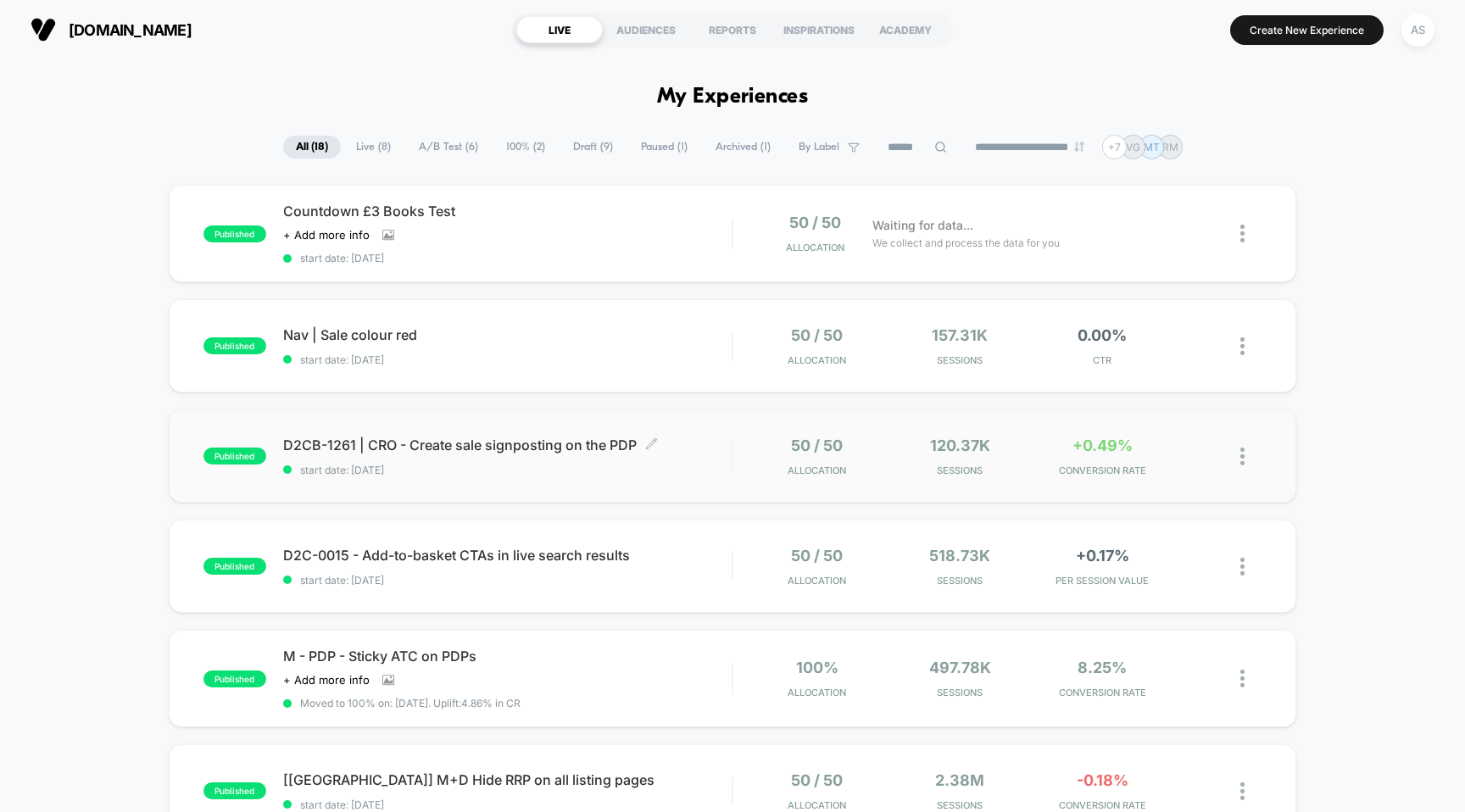
click at [468, 460] on div "D2CB-1261 | CRO - Create sale signposting on the PDP Click to edit experience d…" at bounding box center [507, 456] width 449 height 40
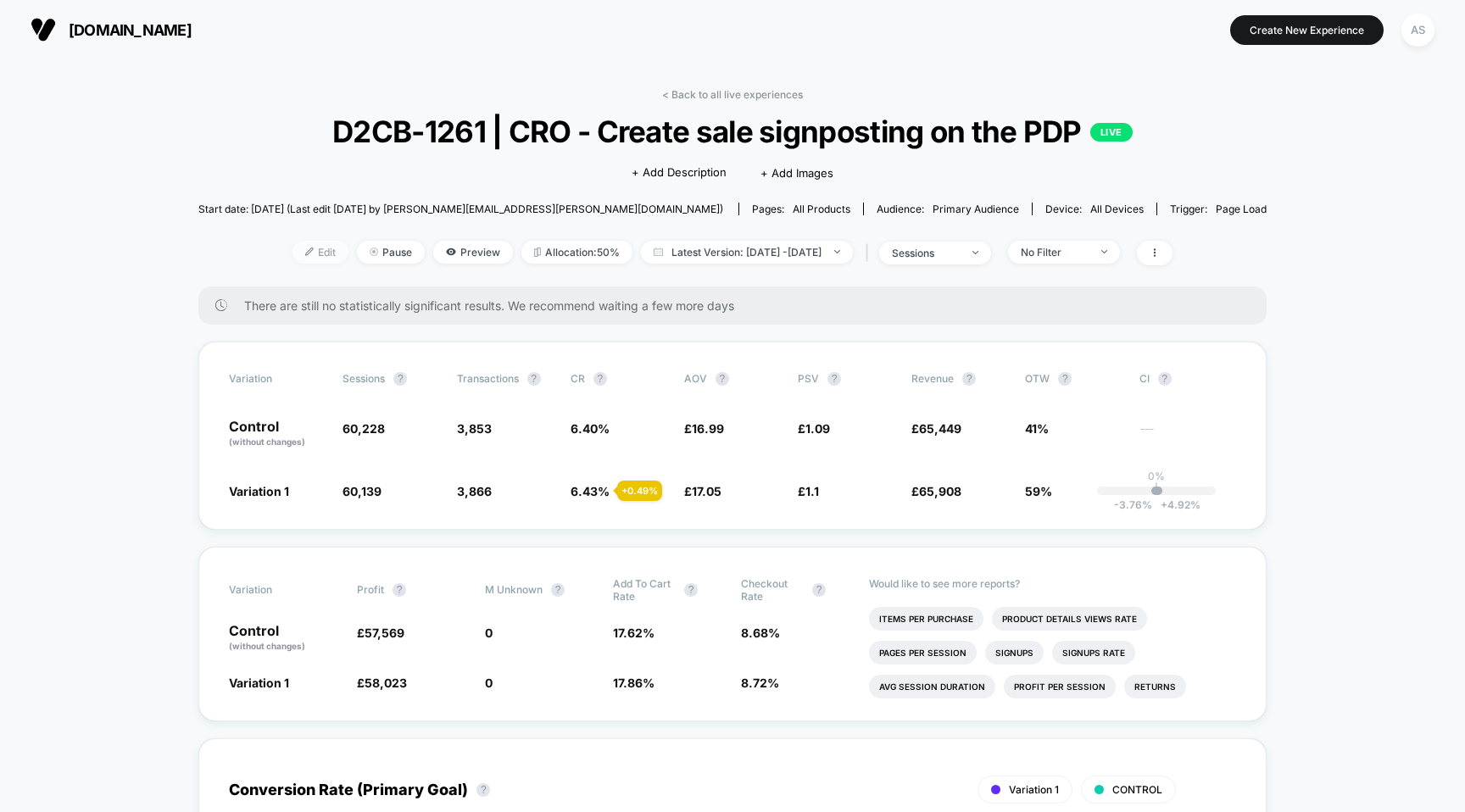
click at [309, 247] on span "Edit" at bounding box center [320, 252] width 56 height 23
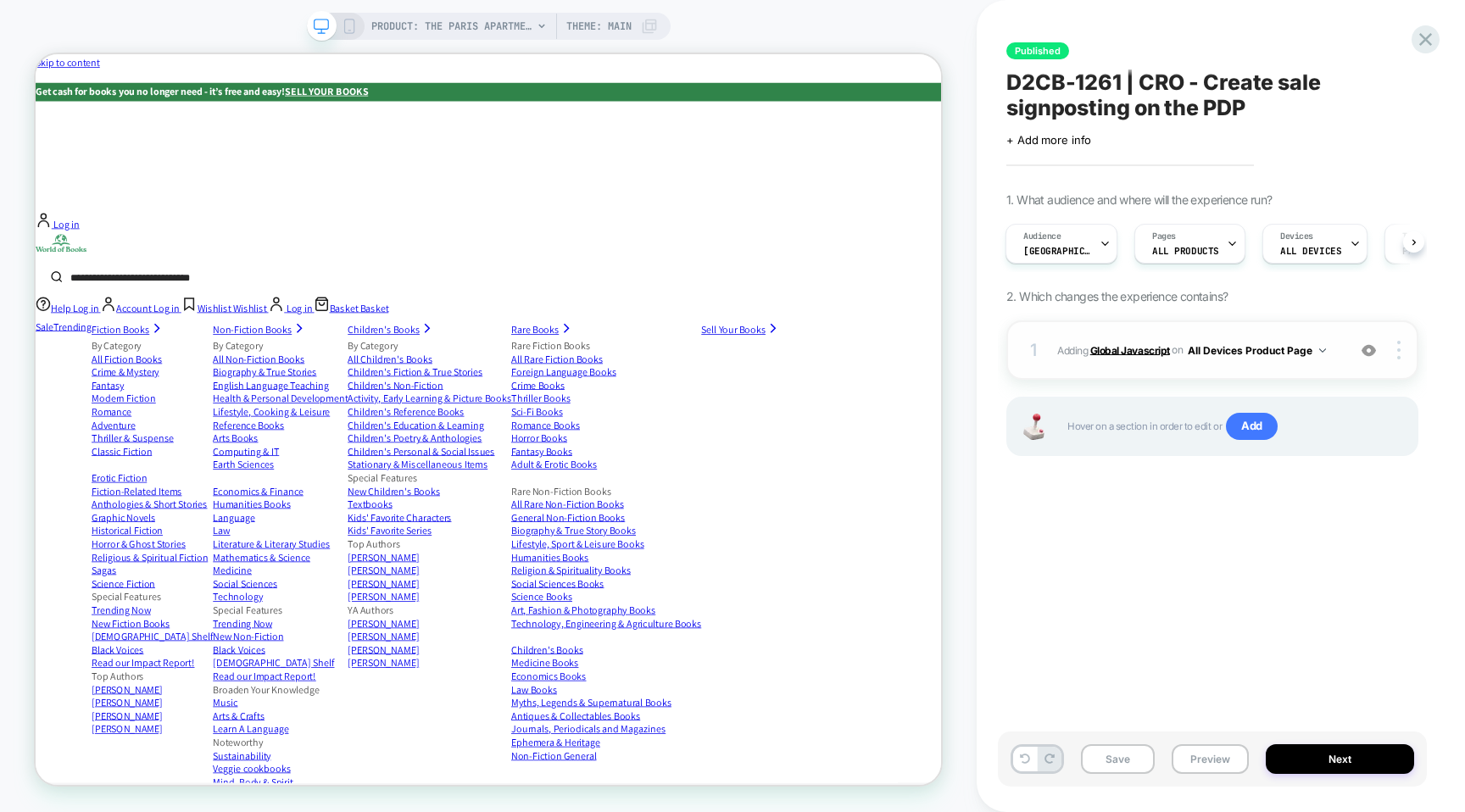
click at [1146, 351] on b "Global Javascript" at bounding box center [1131, 349] width 80 height 13
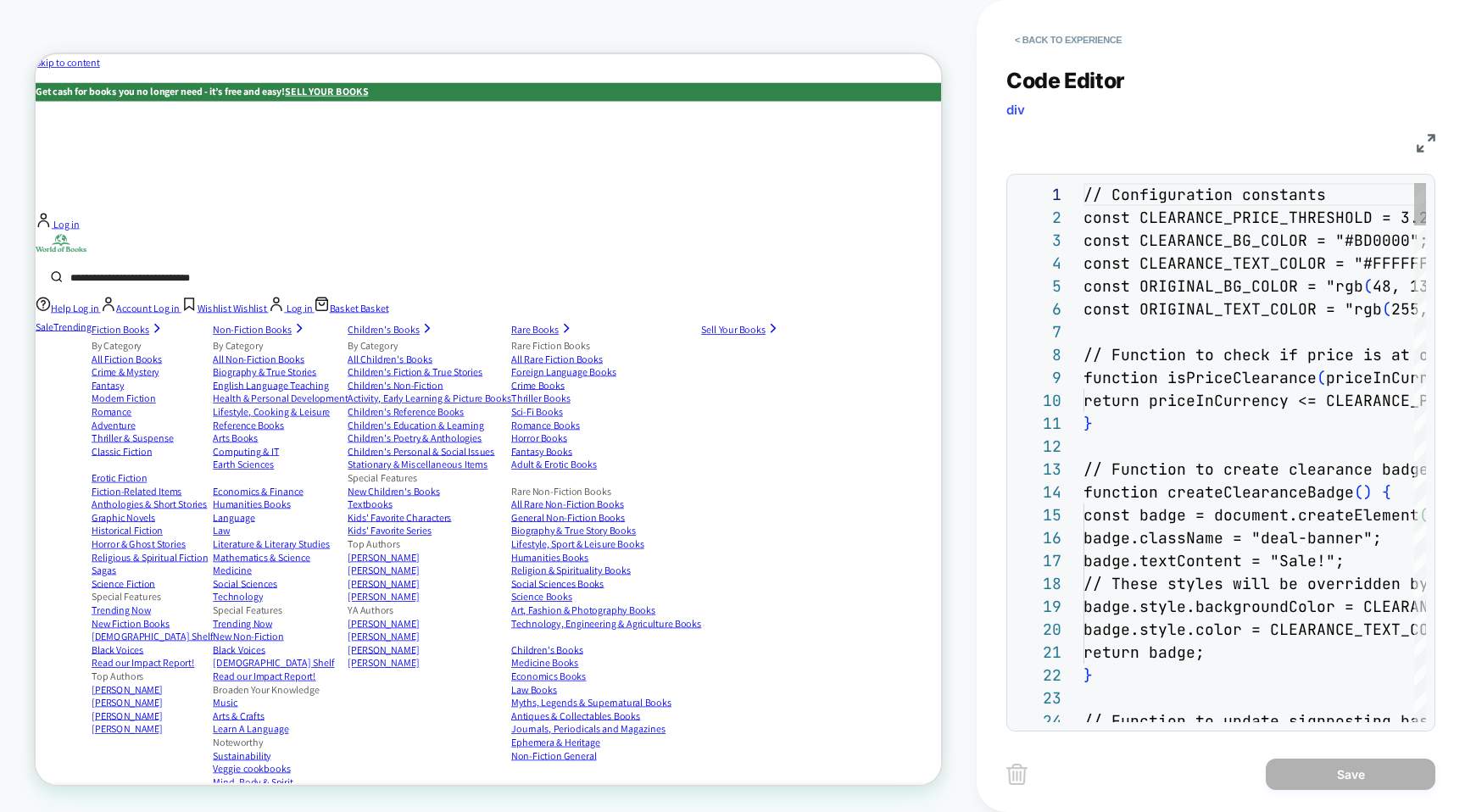
scroll to position [206, 0]
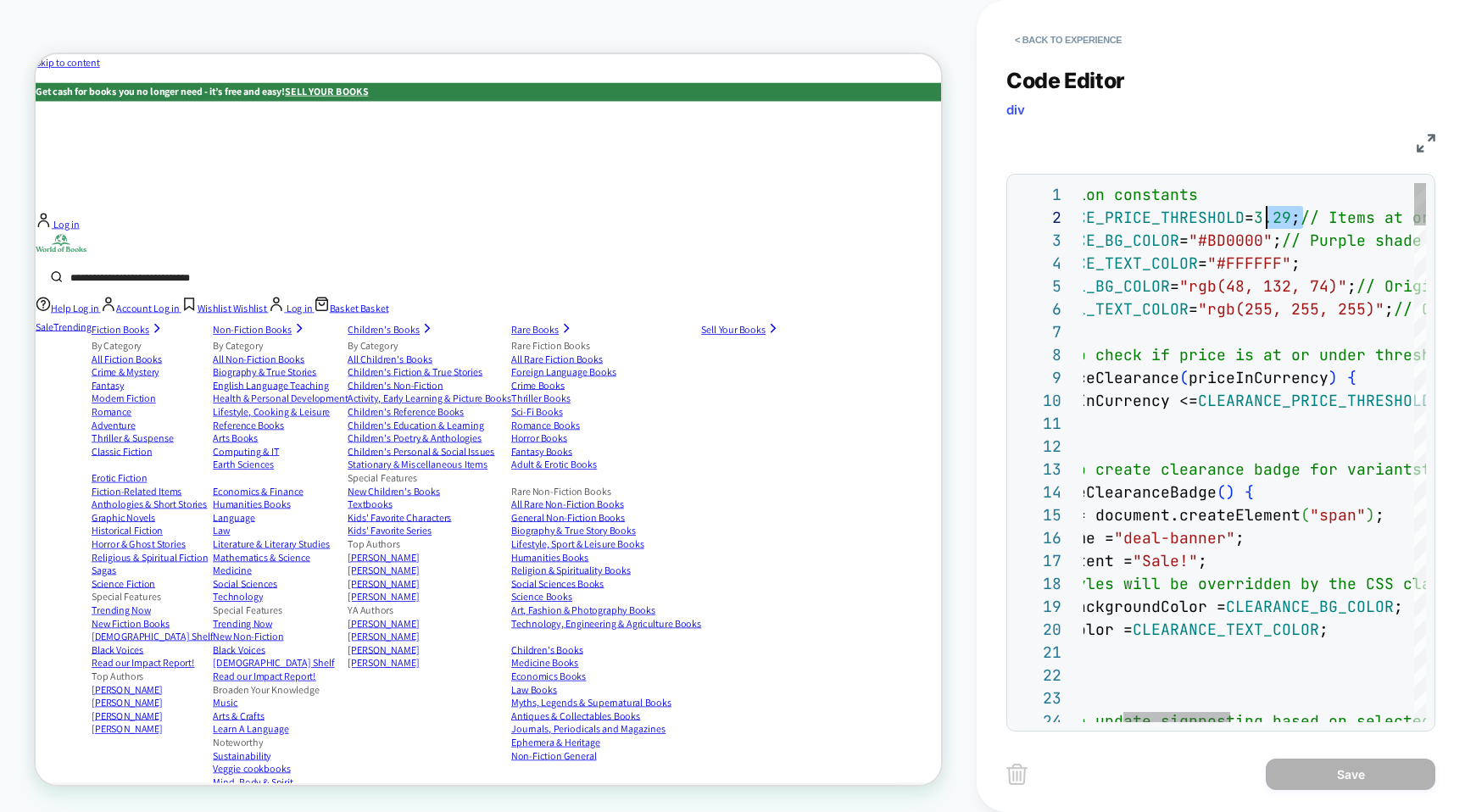
drag, startPoint x: 1301, startPoint y: 213, endPoint x: 1269, endPoint y: 213, distance: 32.0
type textarea "**********"
click at [1367, 768] on button "Save" at bounding box center [1351, 775] width 170 height 32
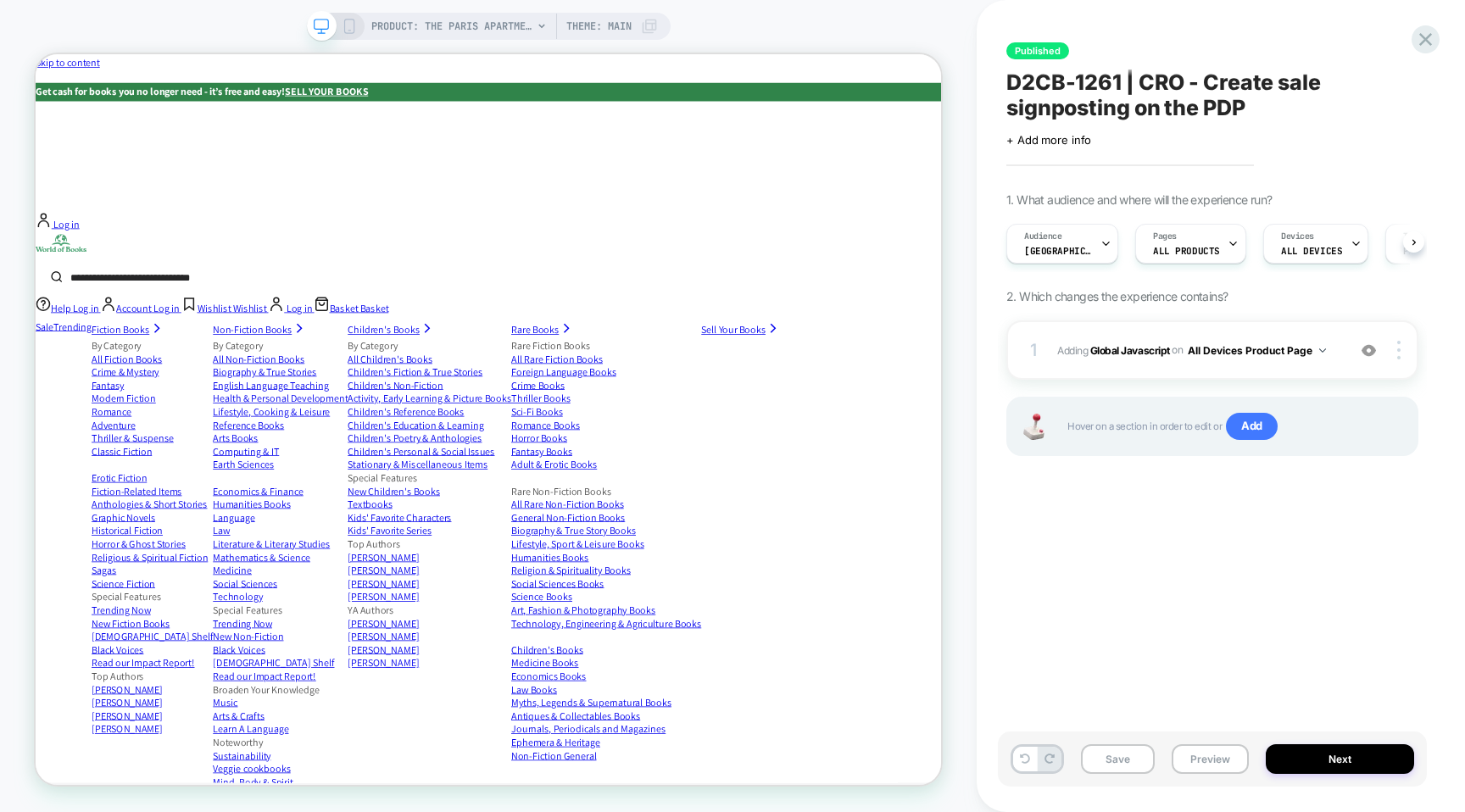
scroll to position [0, 1]
click at [1305, 757] on button "Next" at bounding box center [1341, 759] width 148 height 30
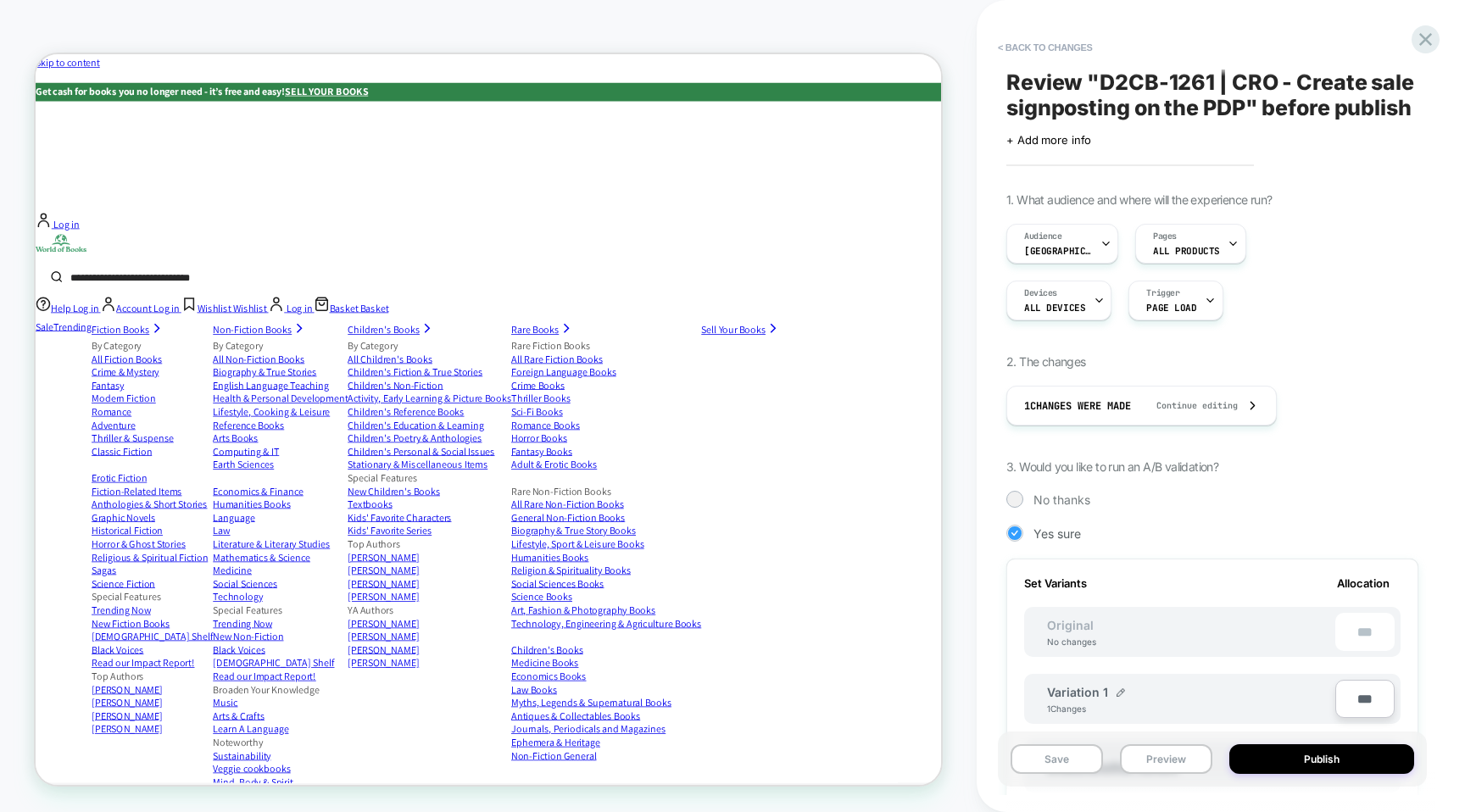
scroll to position [418, 0]
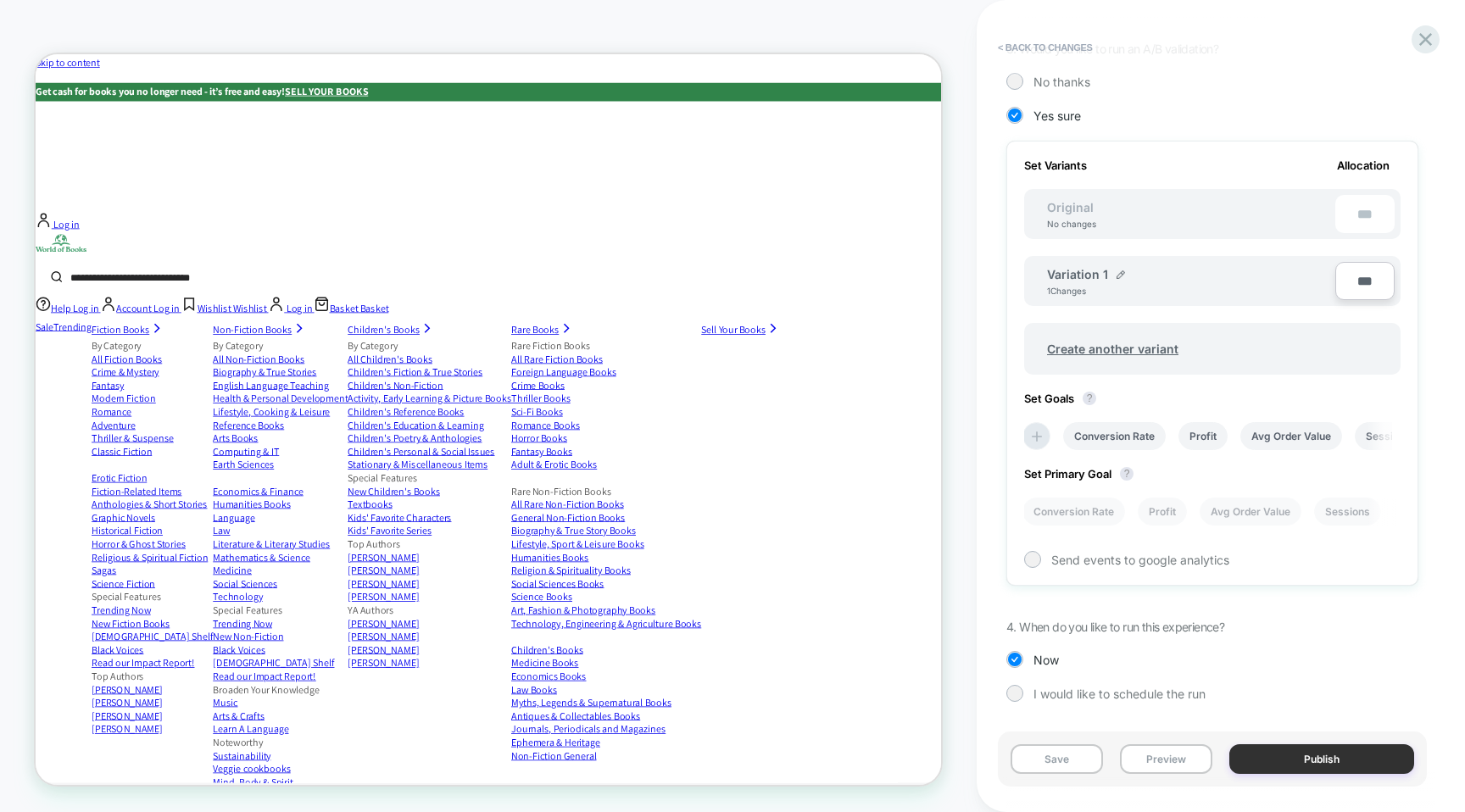
click at [1303, 755] on button "Publish" at bounding box center [1322, 759] width 185 height 30
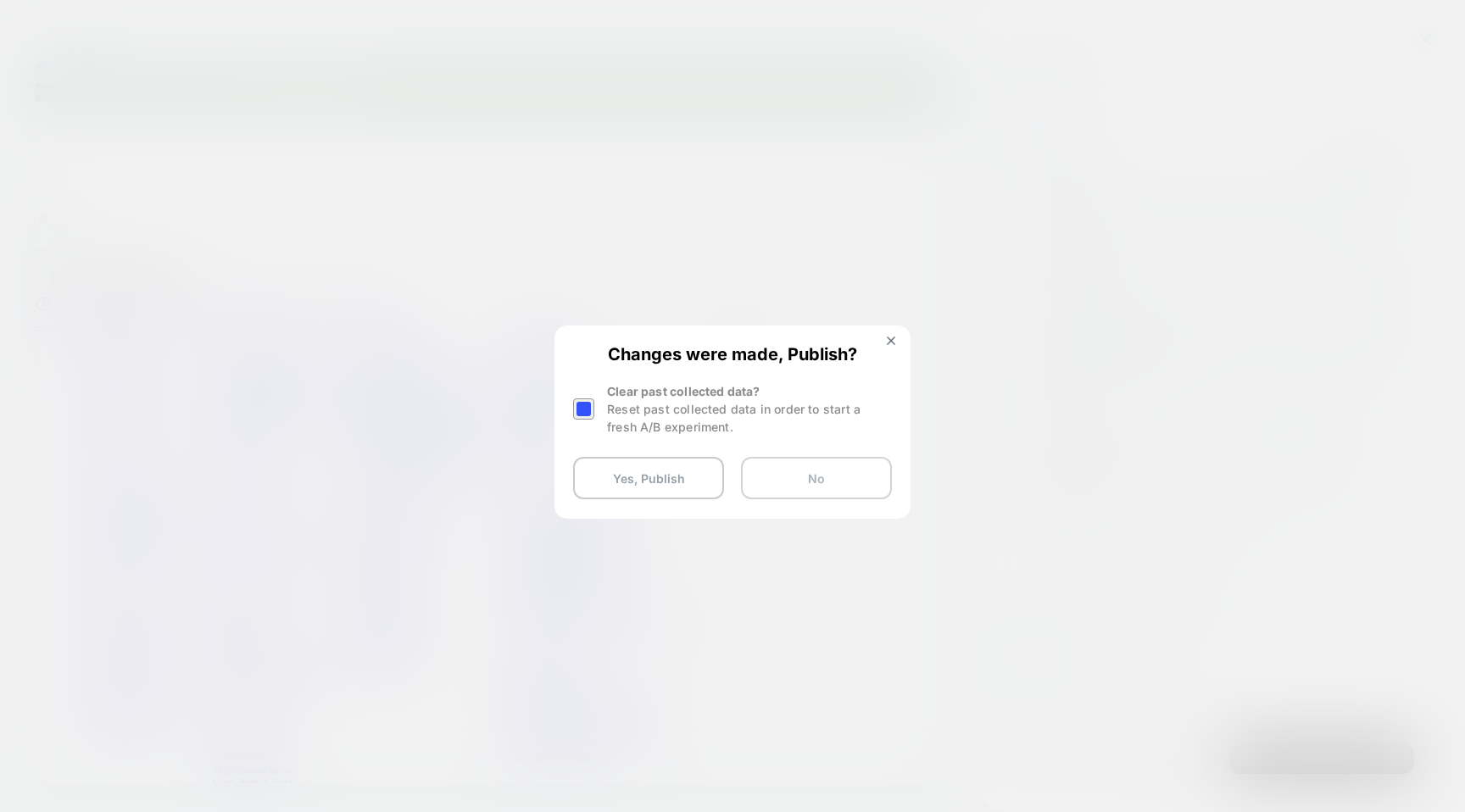
click at [824, 474] on button "No" at bounding box center [816, 478] width 151 height 43
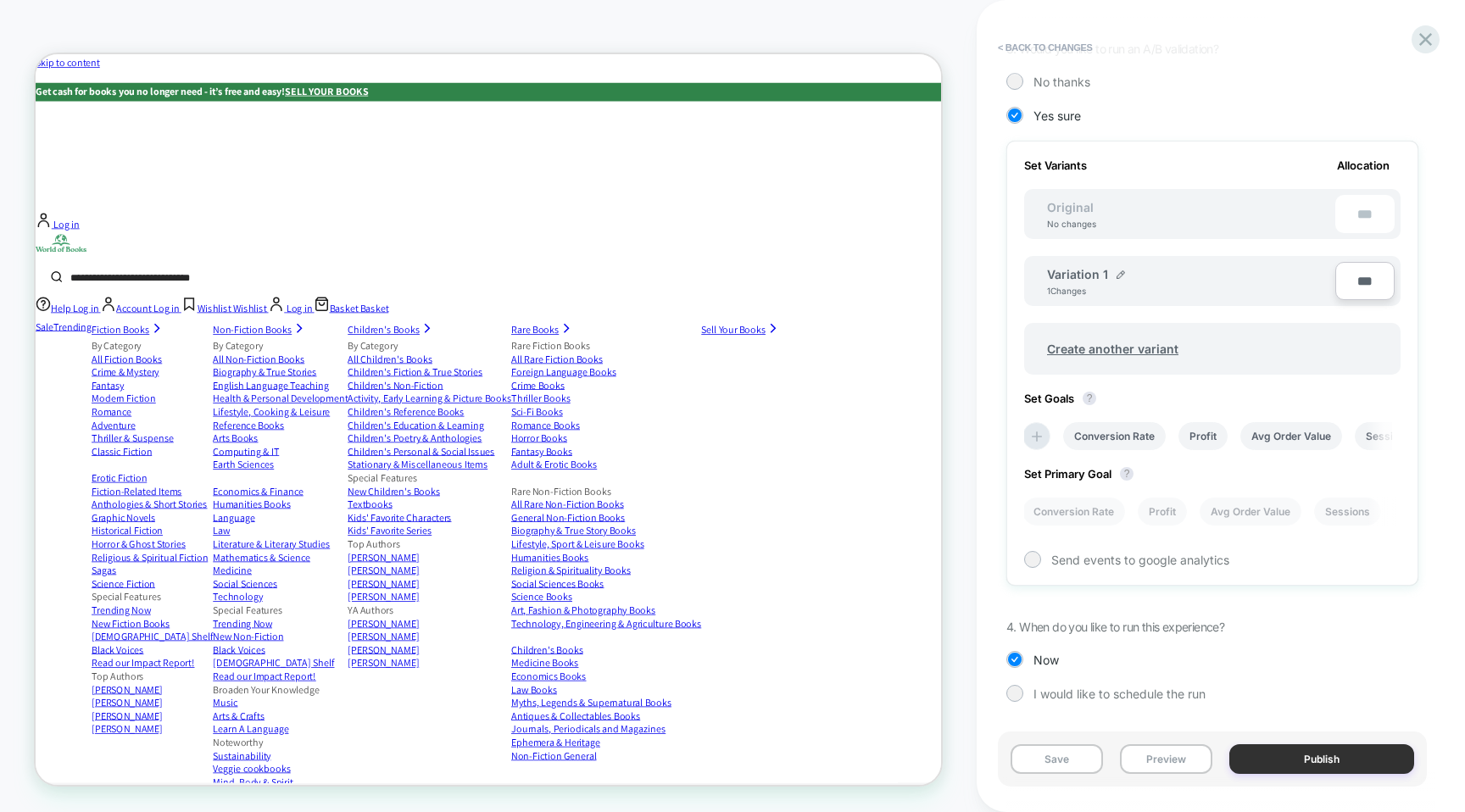
click at [1284, 763] on button "Publish" at bounding box center [1322, 759] width 185 height 30
click at [1087, 756] on button "Save" at bounding box center [1057, 759] width 92 height 30
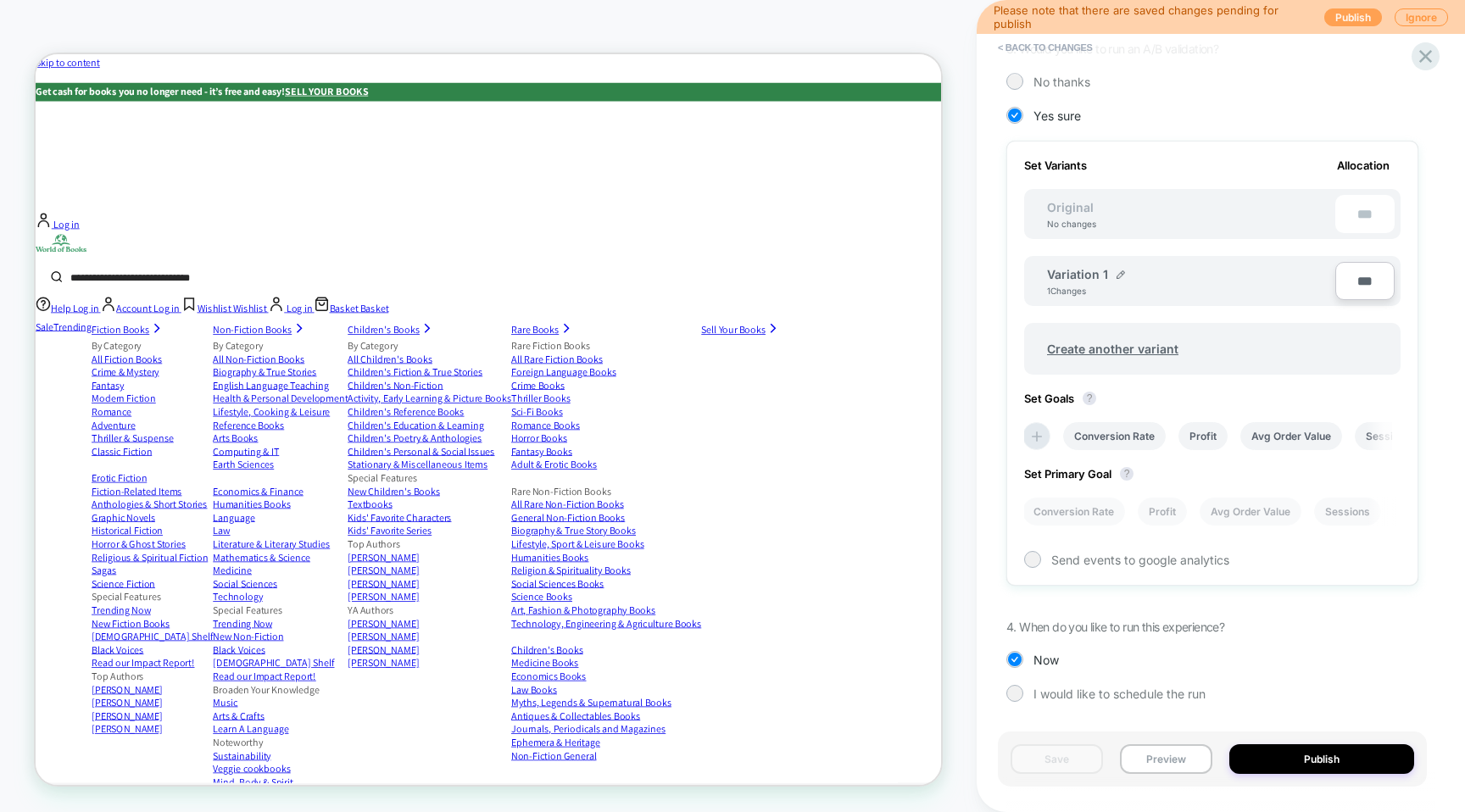
click at [1358, 16] on button "Publish" at bounding box center [1353, 17] width 58 height 18
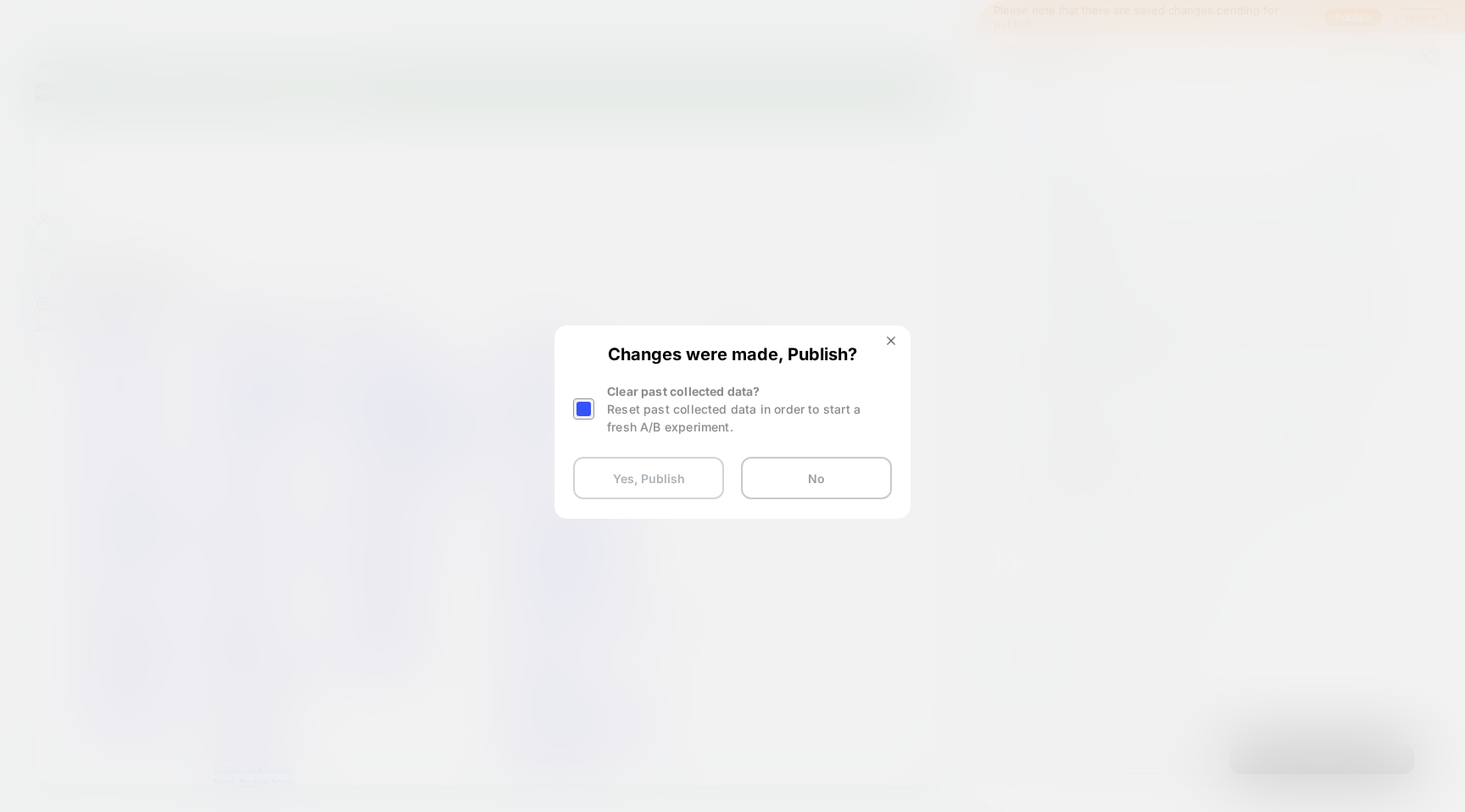
click at [690, 483] on button "Yes, Publish" at bounding box center [649, 478] width 151 height 43
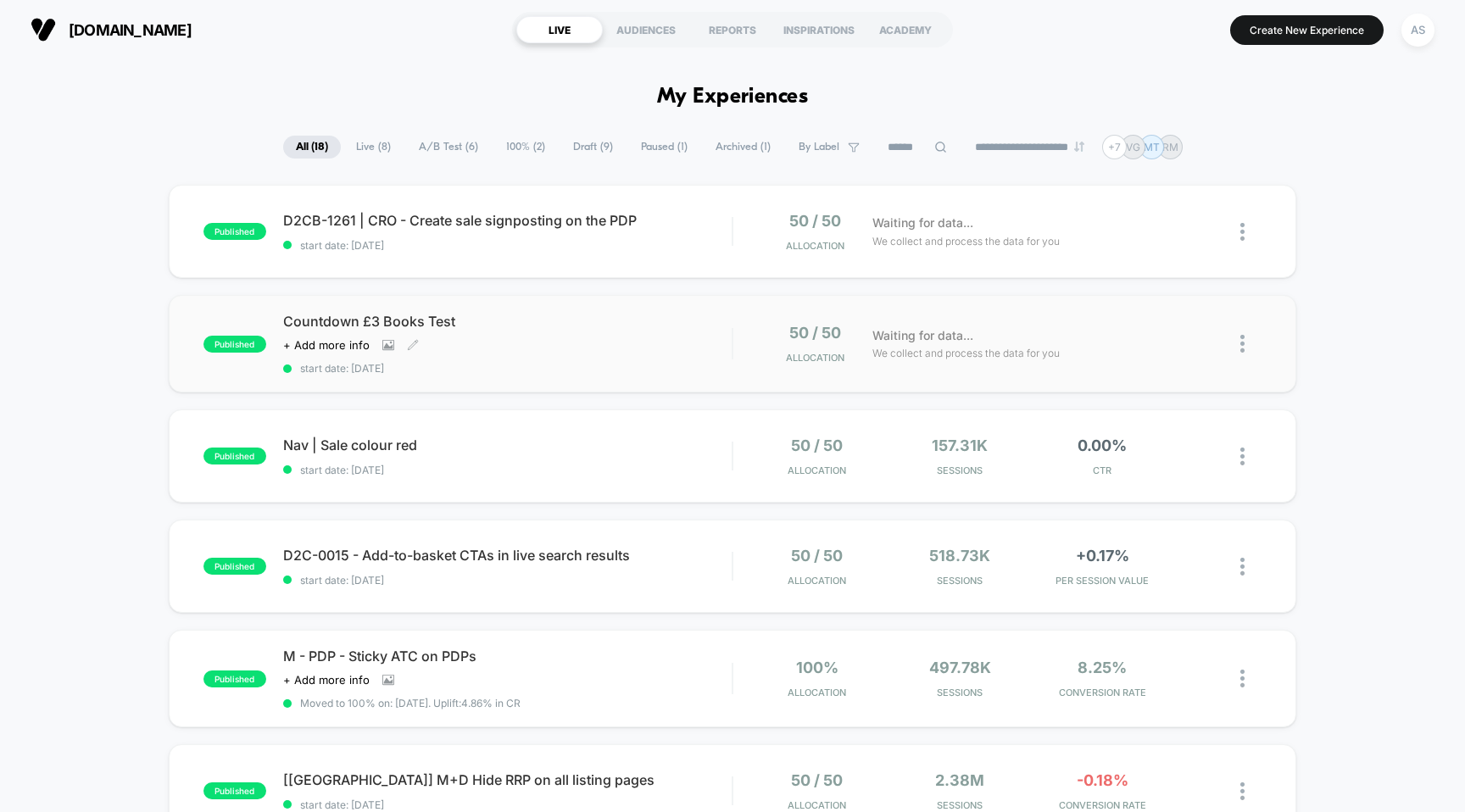
click at [496, 338] on div "Click to view images Click to edit experience details + Add more info" at bounding box center [440, 345] width 314 height 14
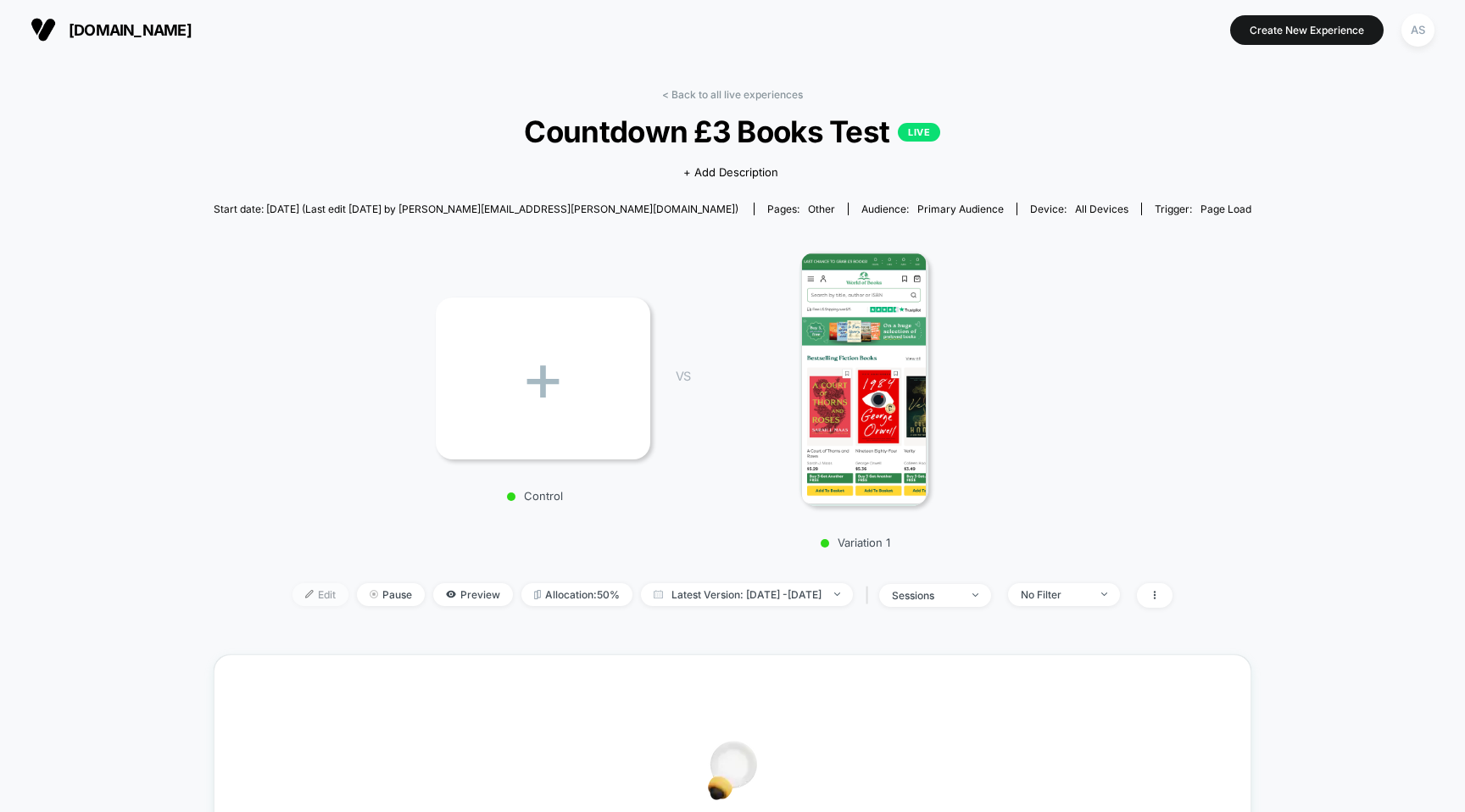
click at [293, 589] on span "Edit" at bounding box center [320, 595] width 56 height 23
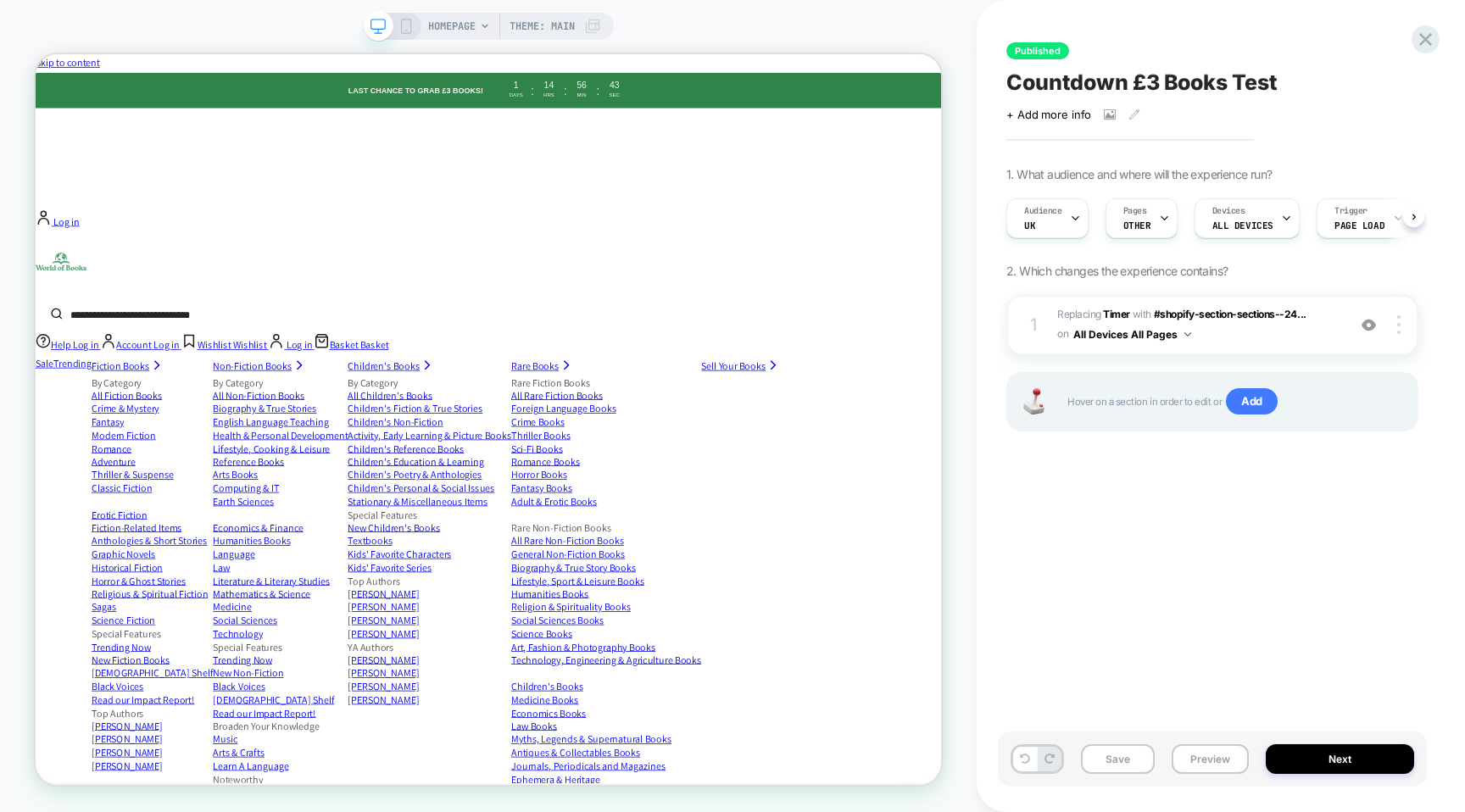
scroll to position [0, 1]
